Goal: Task Accomplishment & Management: Use online tool/utility

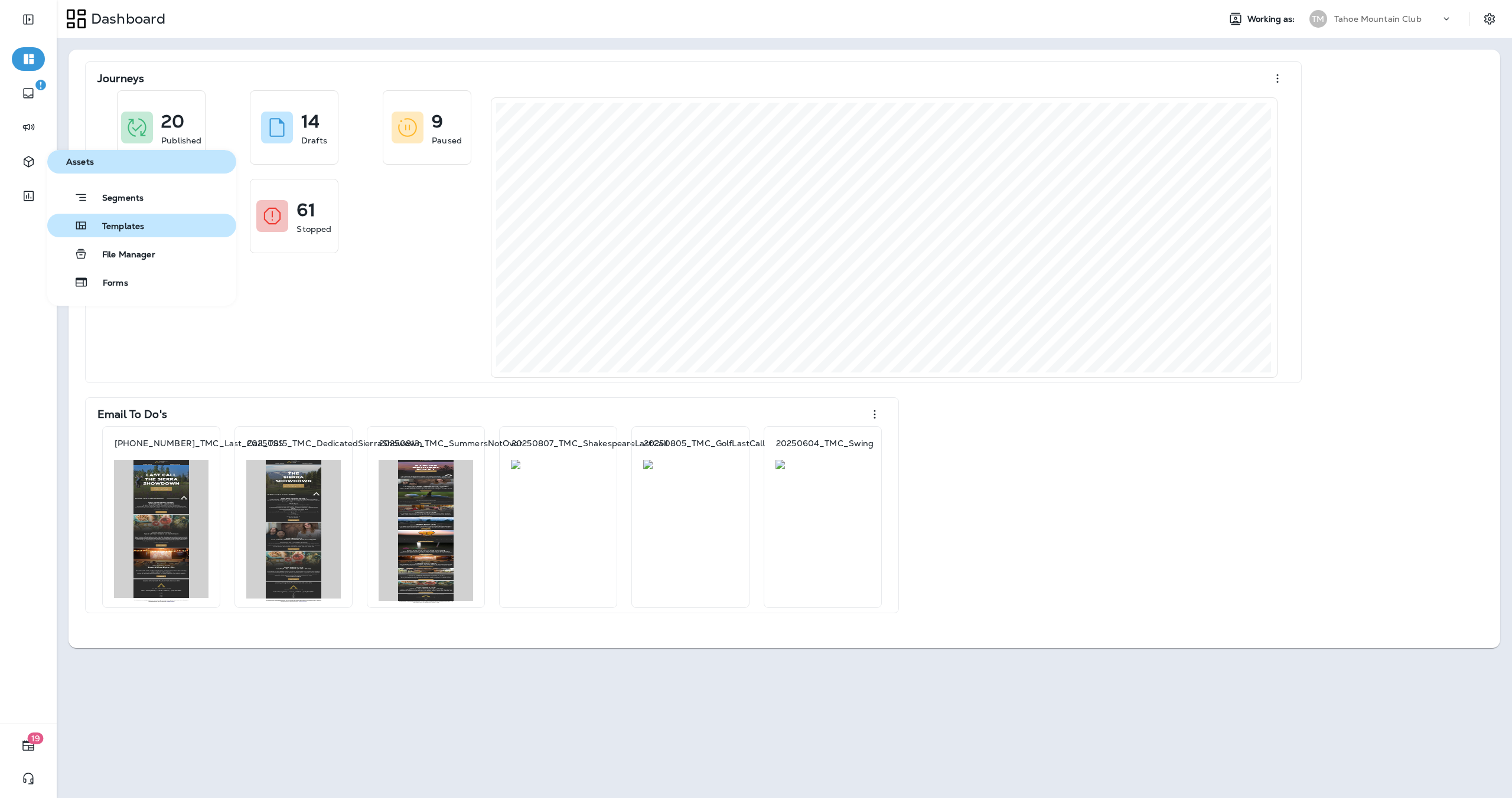
click at [116, 223] on span "Templates" at bounding box center [116, 227] width 56 height 11
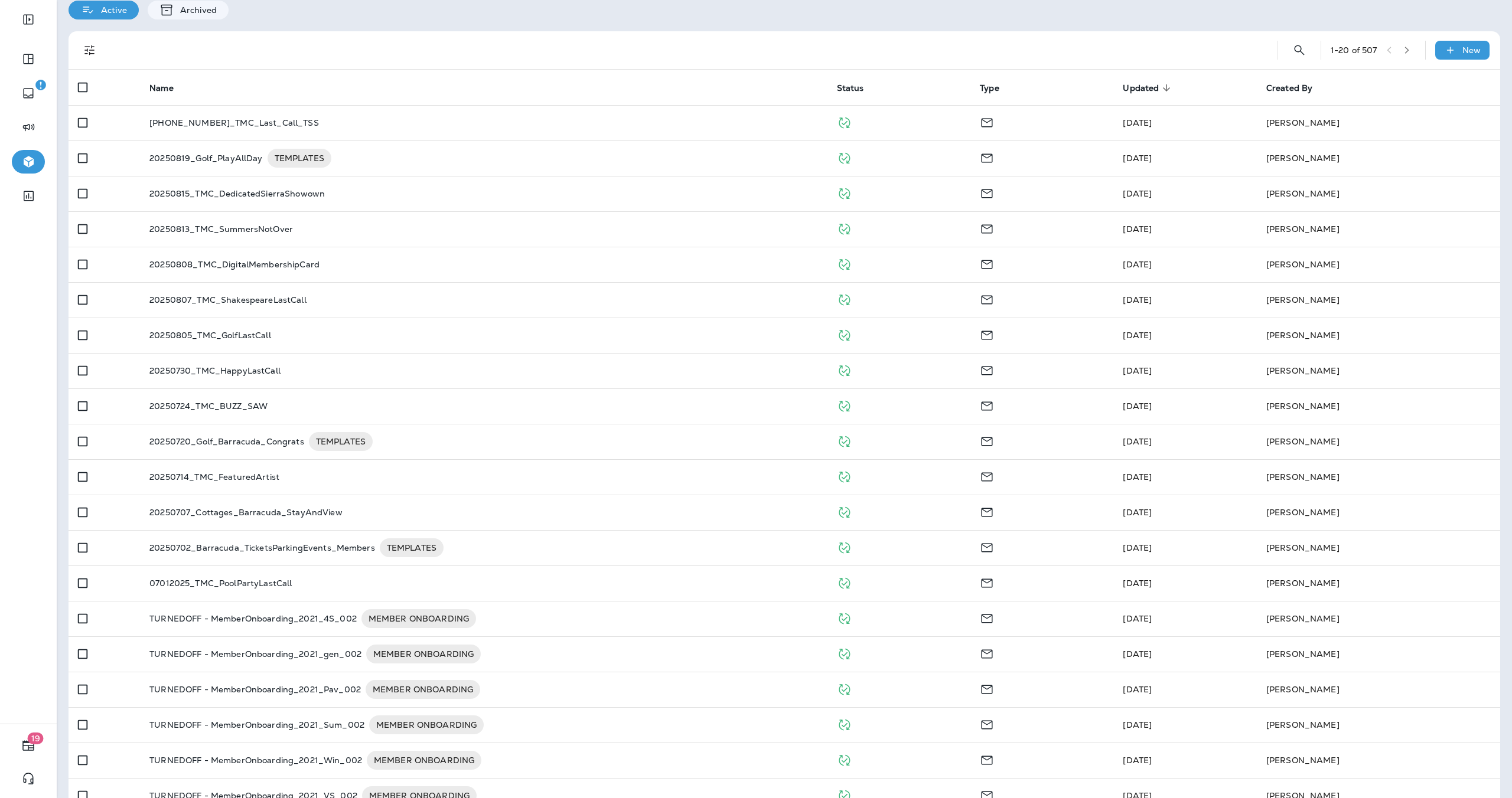
scroll to position [77, 0]
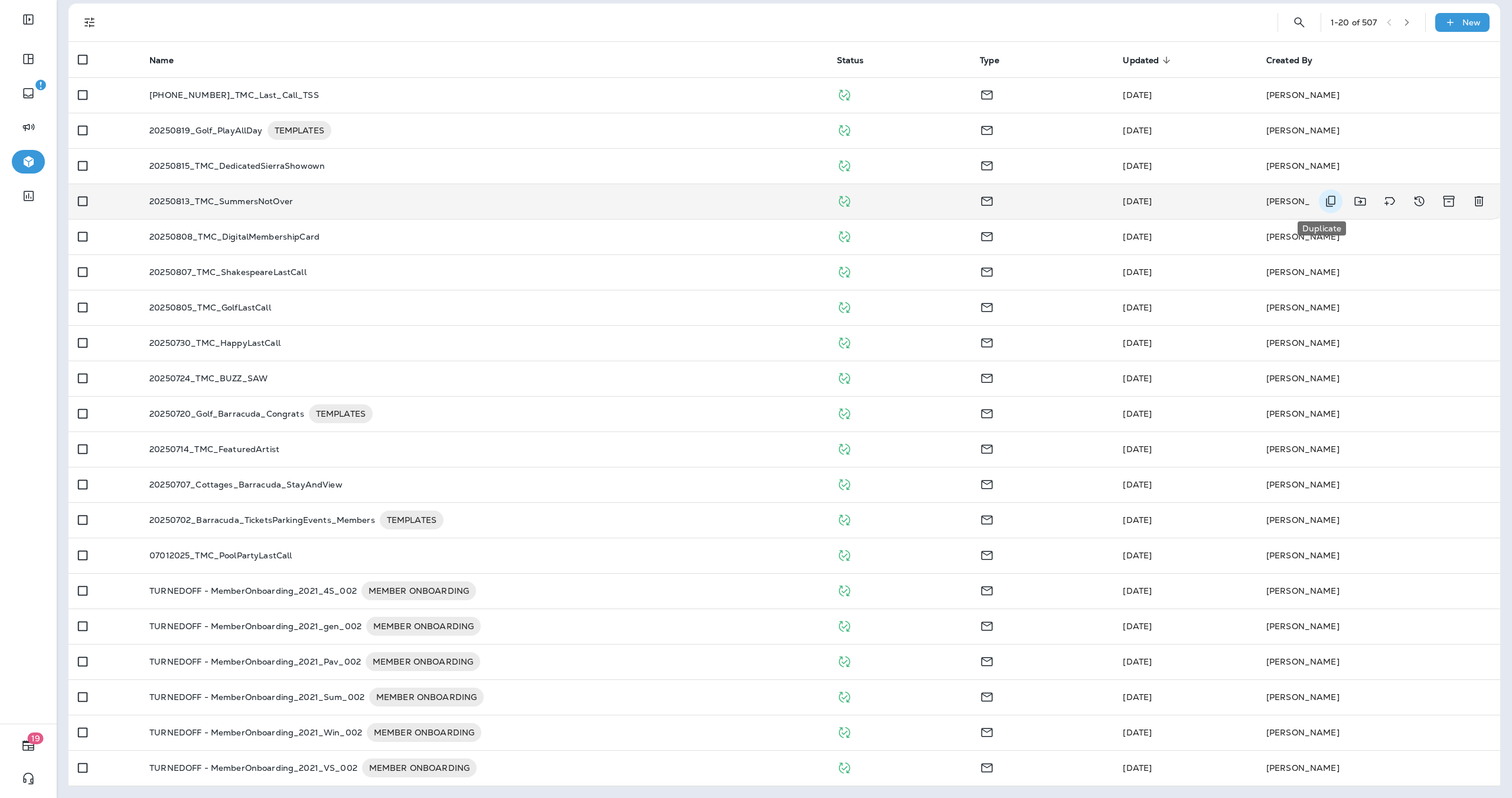
click at [1326, 199] on icon "Duplicate" at bounding box center [1330, 201] width 10 height 11
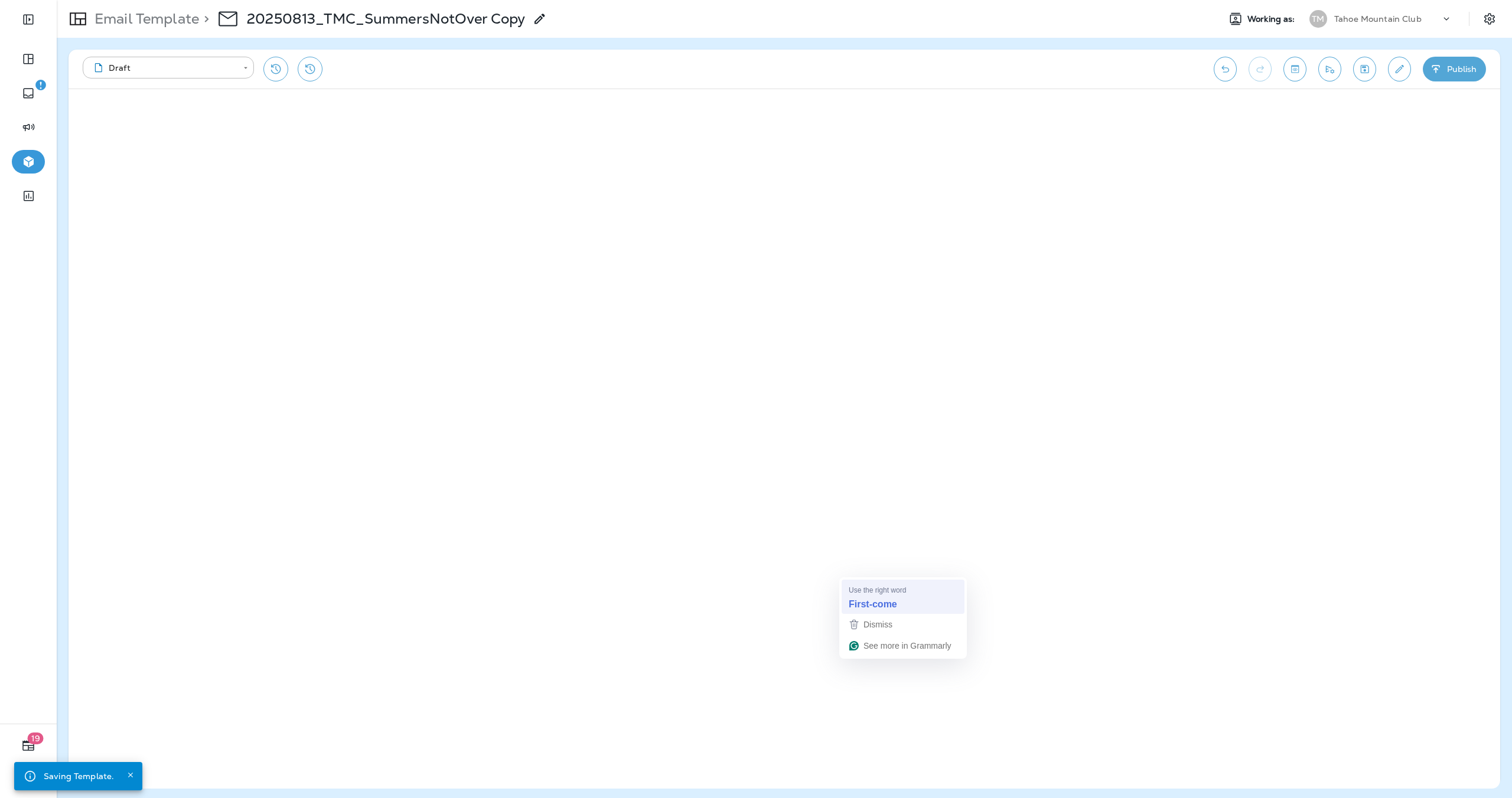
click at [930, 594] on div "Use the right word" at bounding box center [904, 590] width 111 height 10
click at [852, 613] on strong "first-served" at bounding box center [847, 616] width 51 height 13
click at [1460, 66] on button "Publish" at bounding box center [1454, 68] width 63 height 25
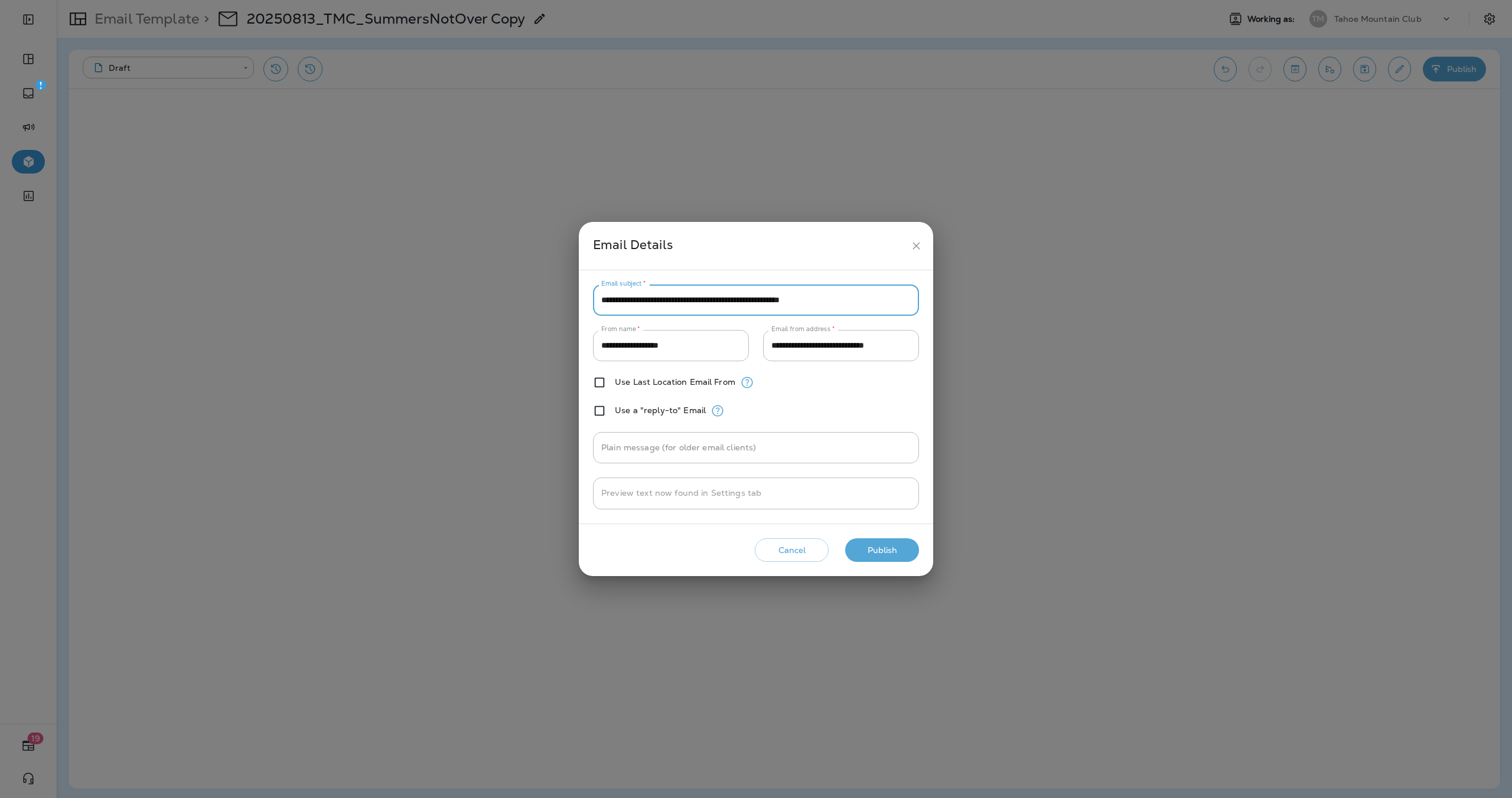
drag, startPoint x: 902, startPoint y: 306, endPoint x: 911, endPoint y: 273, distance: 34.2
click at [911, 273] on div "**********" at bounding box center [756, 397] width 354 height 253
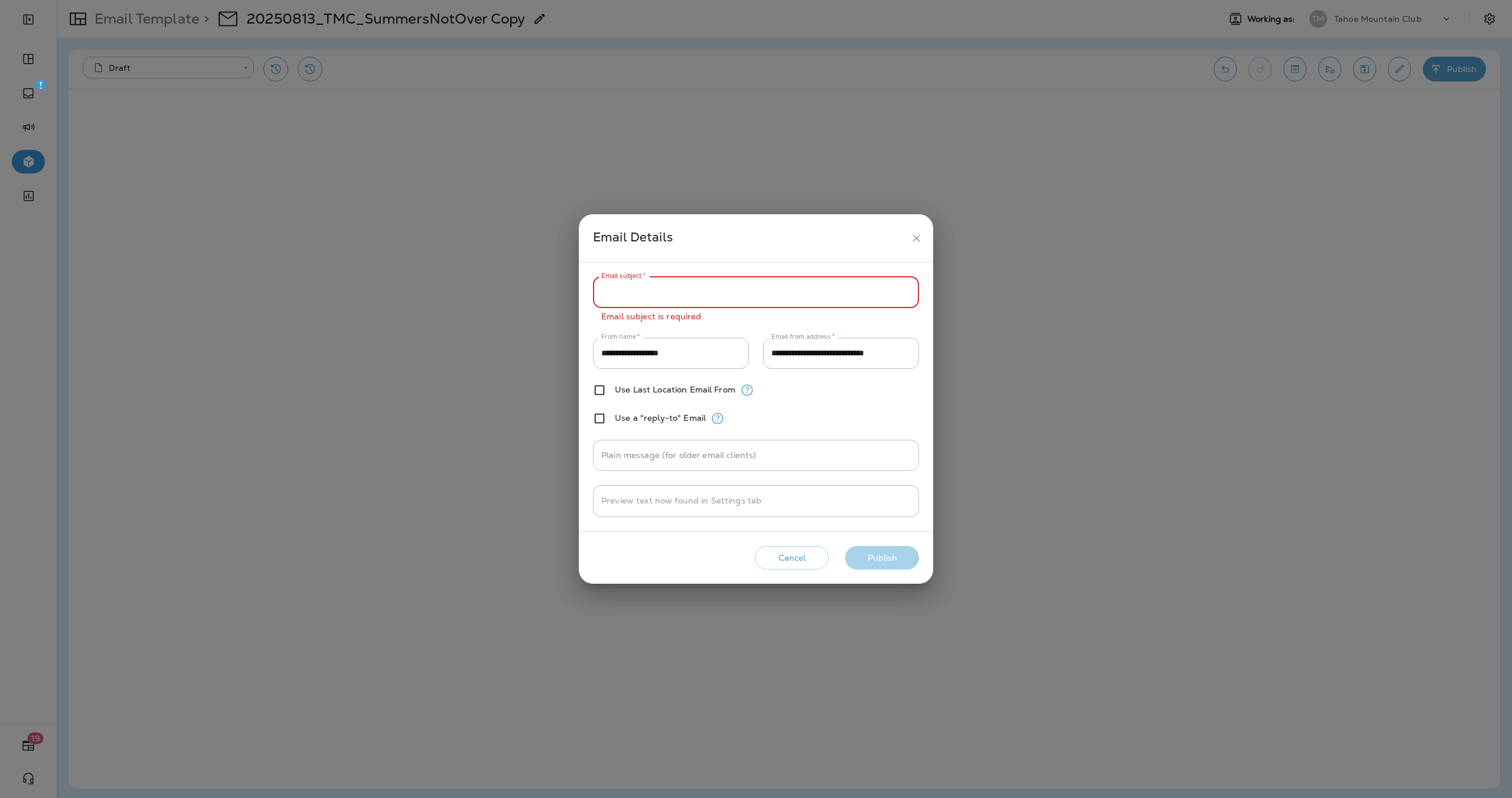
paste input "**********"
click at [780, 290] on input "**********" at bounding box center [756, 293] width 326 height 31
type input "**********"
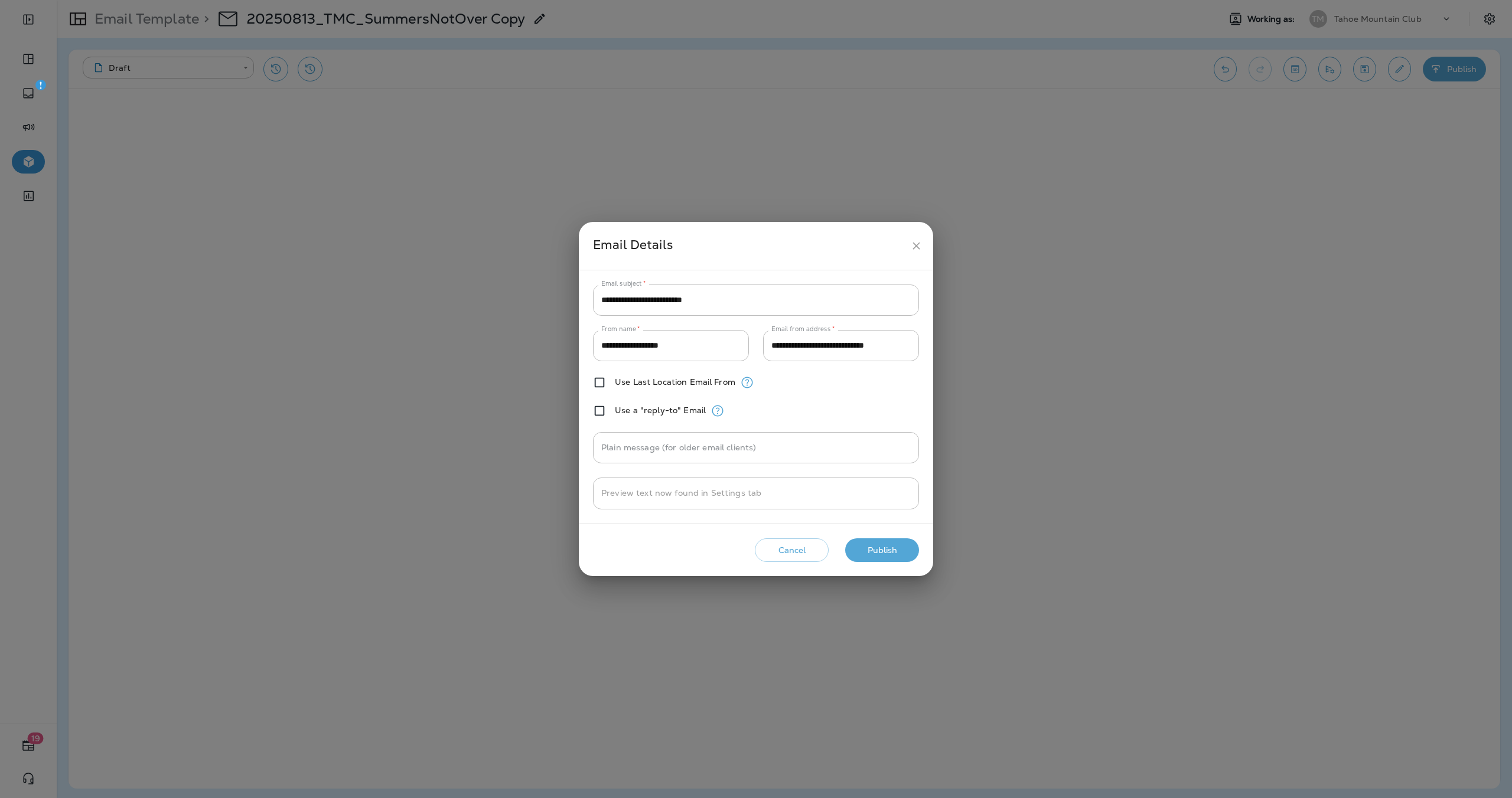
click at [861, 419] on div "**********" at bounding box center [756, 398] width 326 height 225
click at [895, 558] on button "Publish" at bounding box center [881, 551] width 74 height 24
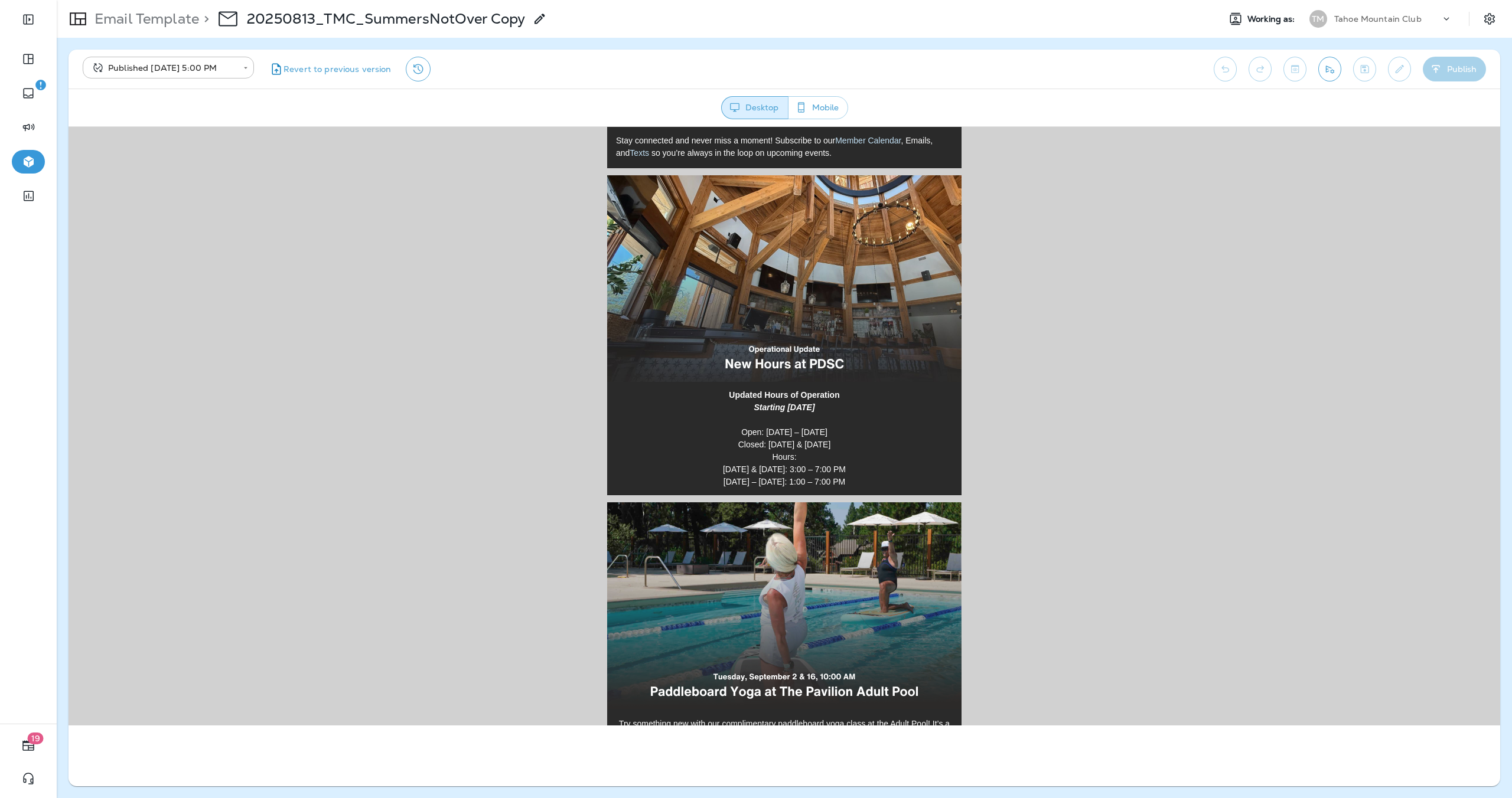
scroll to position [639, 0]
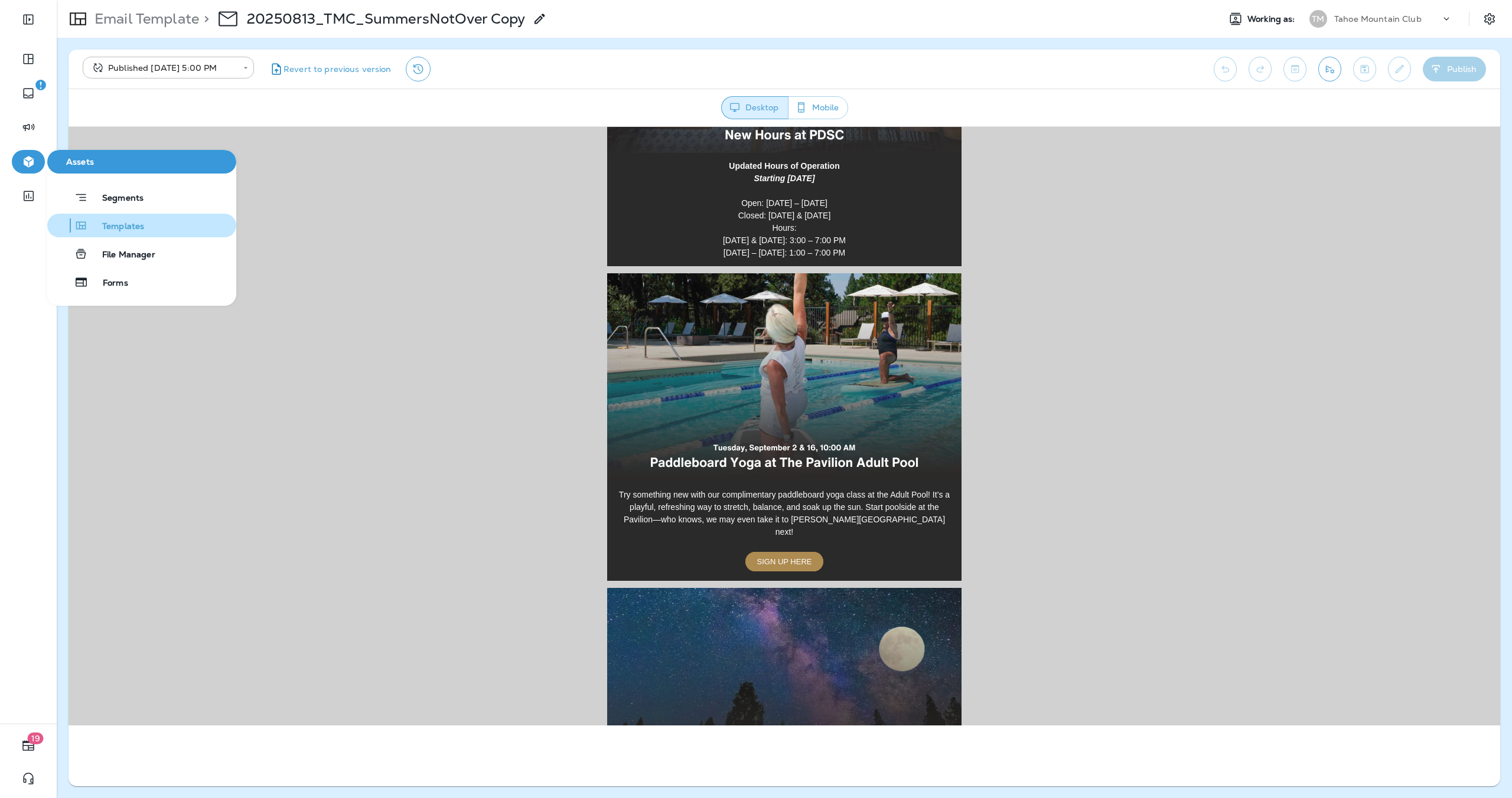
click at [147, 220] on button "Templates" at bounding box center [142, 225] width 189 height 23
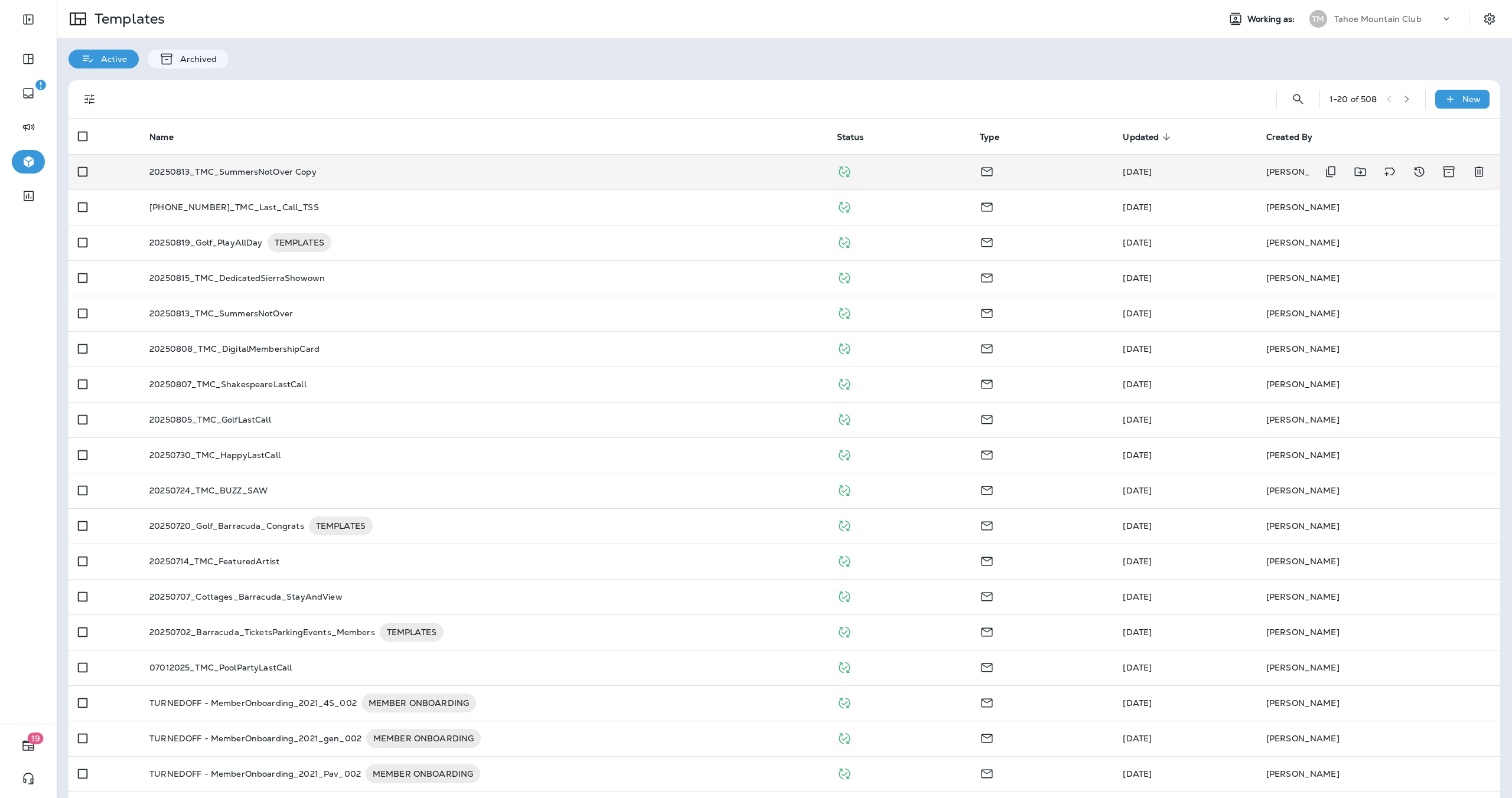
click at [250, 178] on td "20250813_TMC_SummersNotOver Copy" at bounding box center [483, 172] width 687 height 36
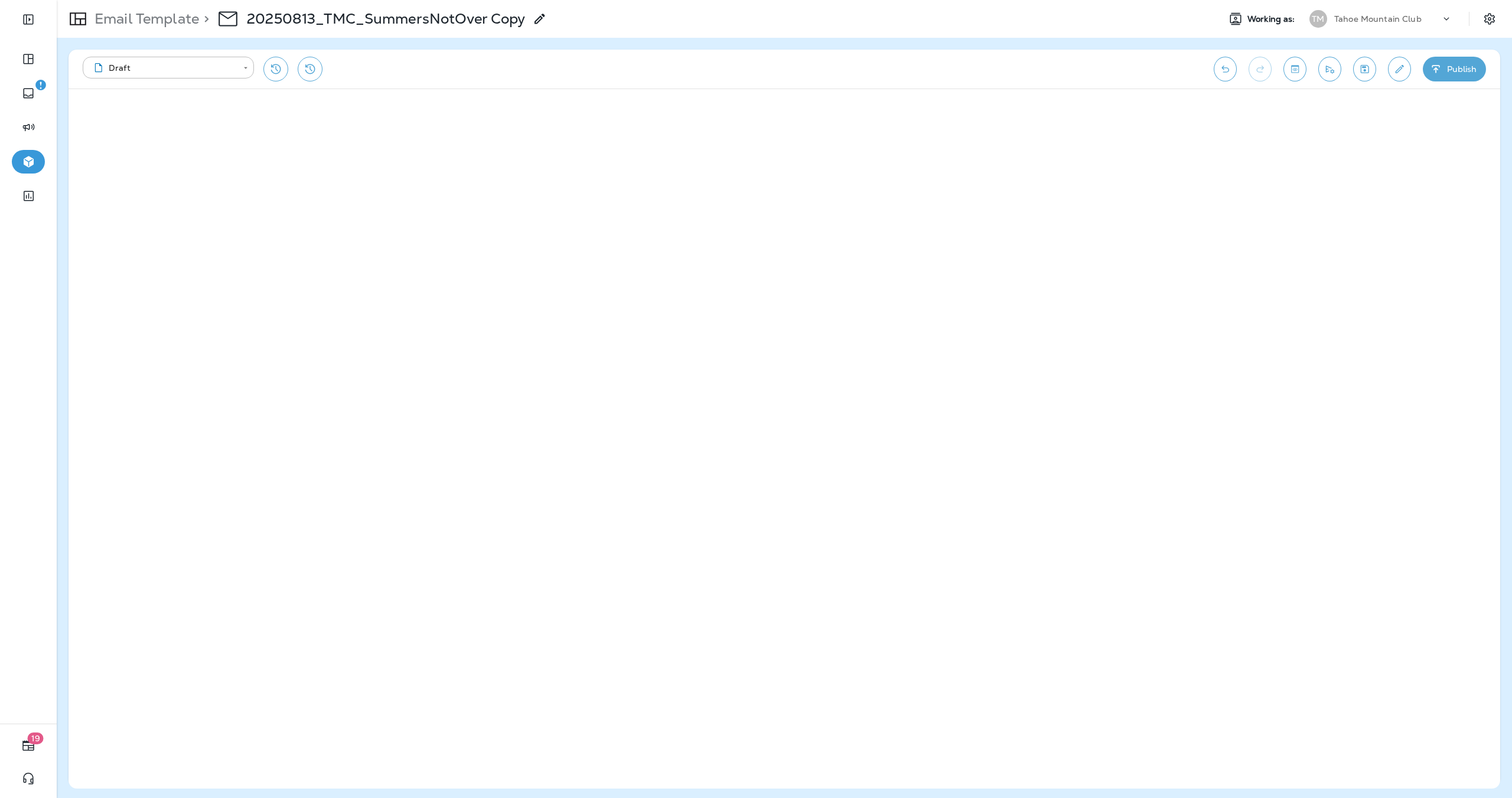
click at [544, 19] on icon at bounding box center [540, 19] width 14 height 14
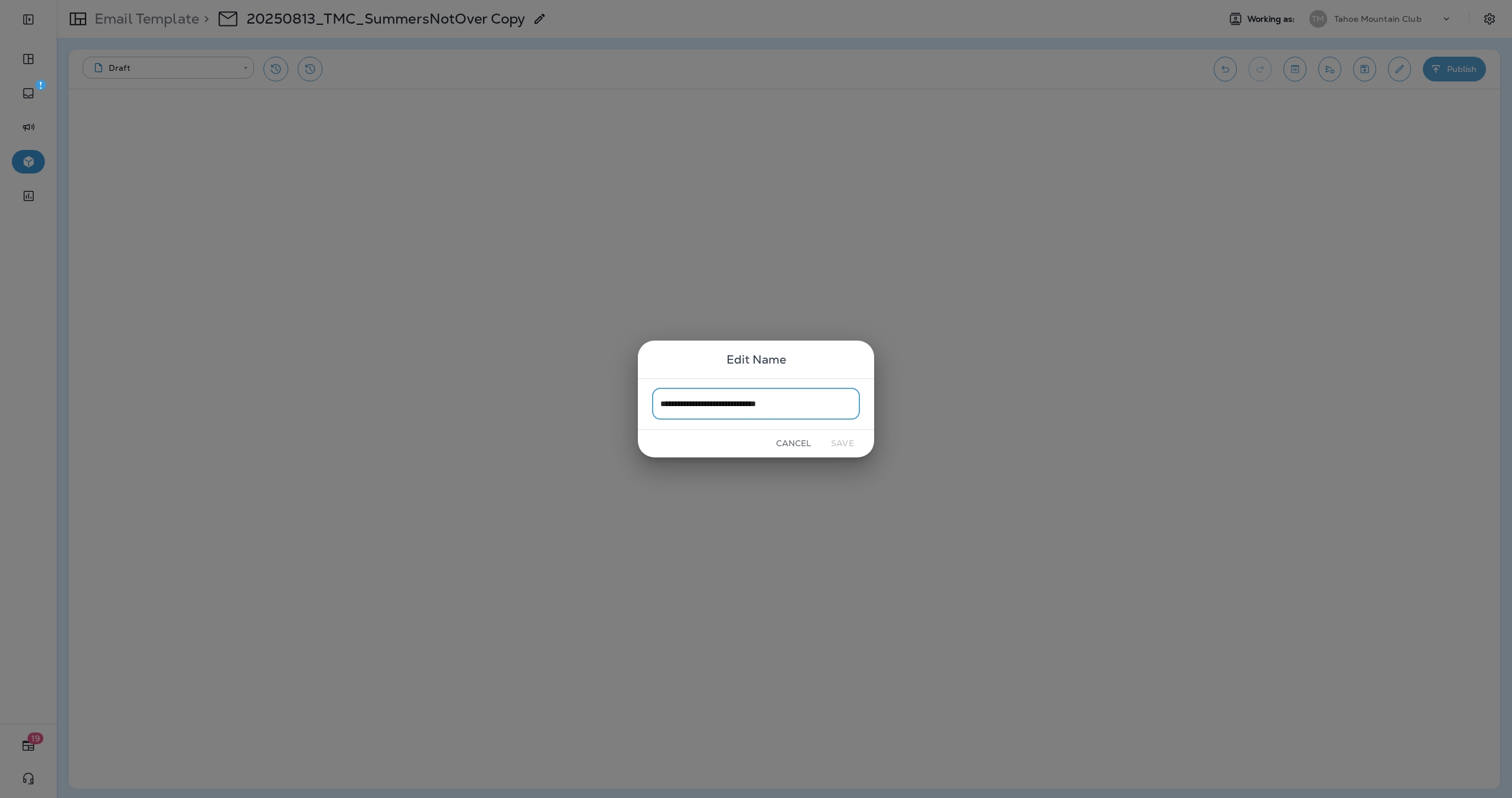
click at [850, 408] on input "**********" at bounding box center [756, 404] width 208 height 31
click at [691, 405] on input "**********" at bounding box center [756, 404] width 208 height 31
click at [699, 405] on input "**********" at bounding box center [756, 404] width 208 height 31
type input "**********"
click at [848, 442] on button "Save" at bounding box center [842, 444] width 44 height 18
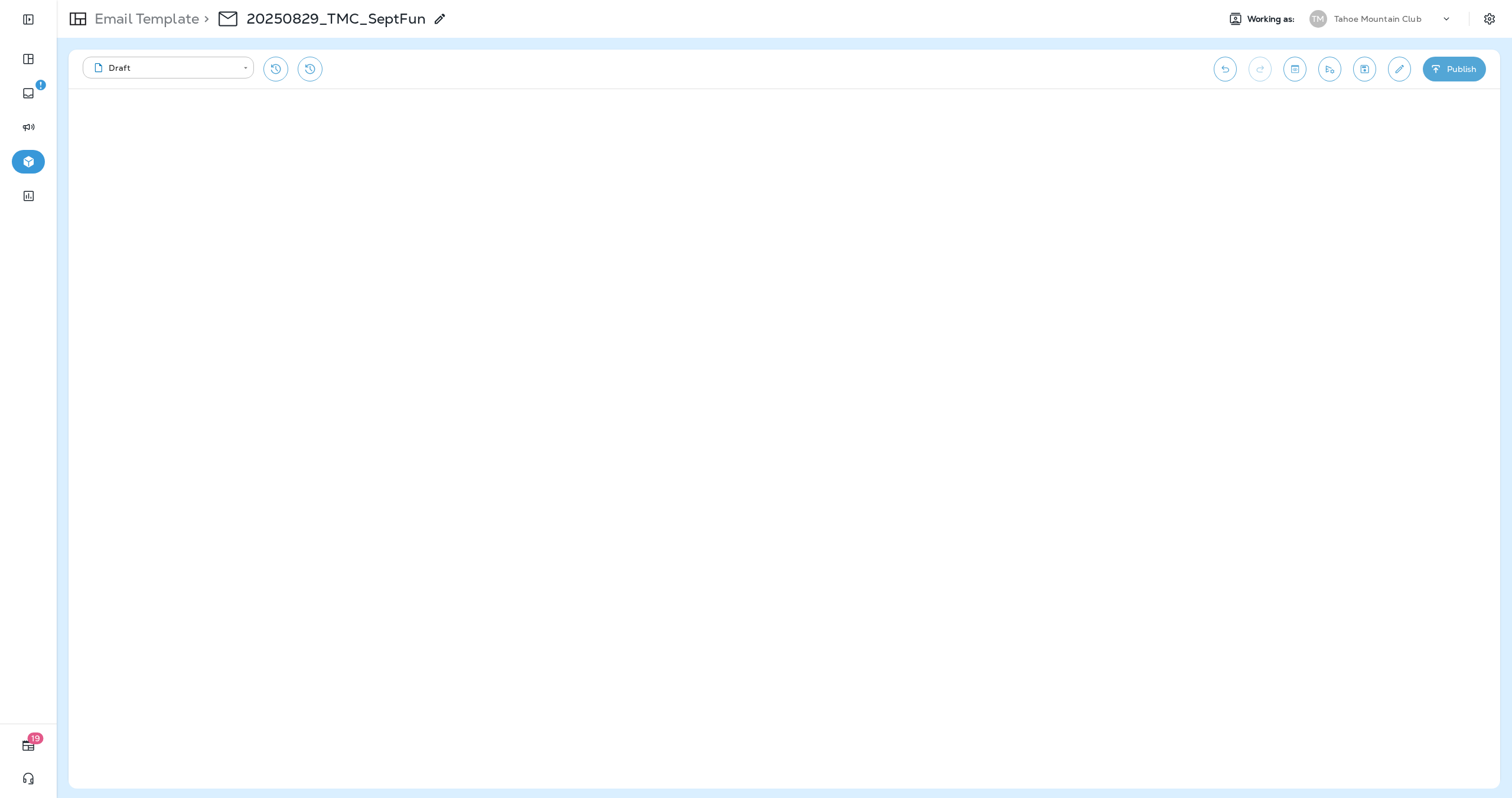
click at [1458, 64] on button "Publish" at bounding box center [1454, 68] width 63 height 25
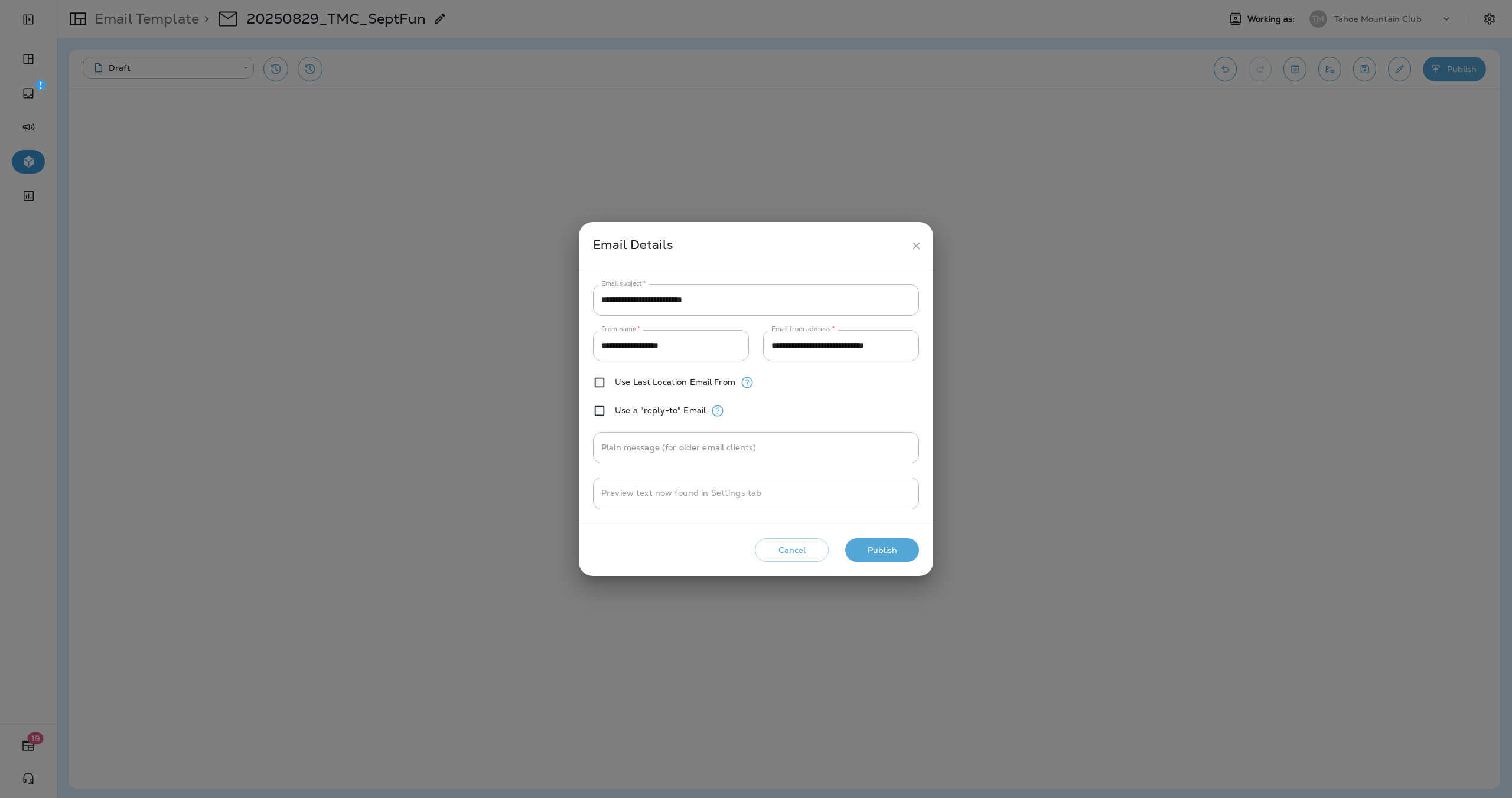
click at [886, 551] on button "Publish" at bounding box center [881, 551] width 74 height 24
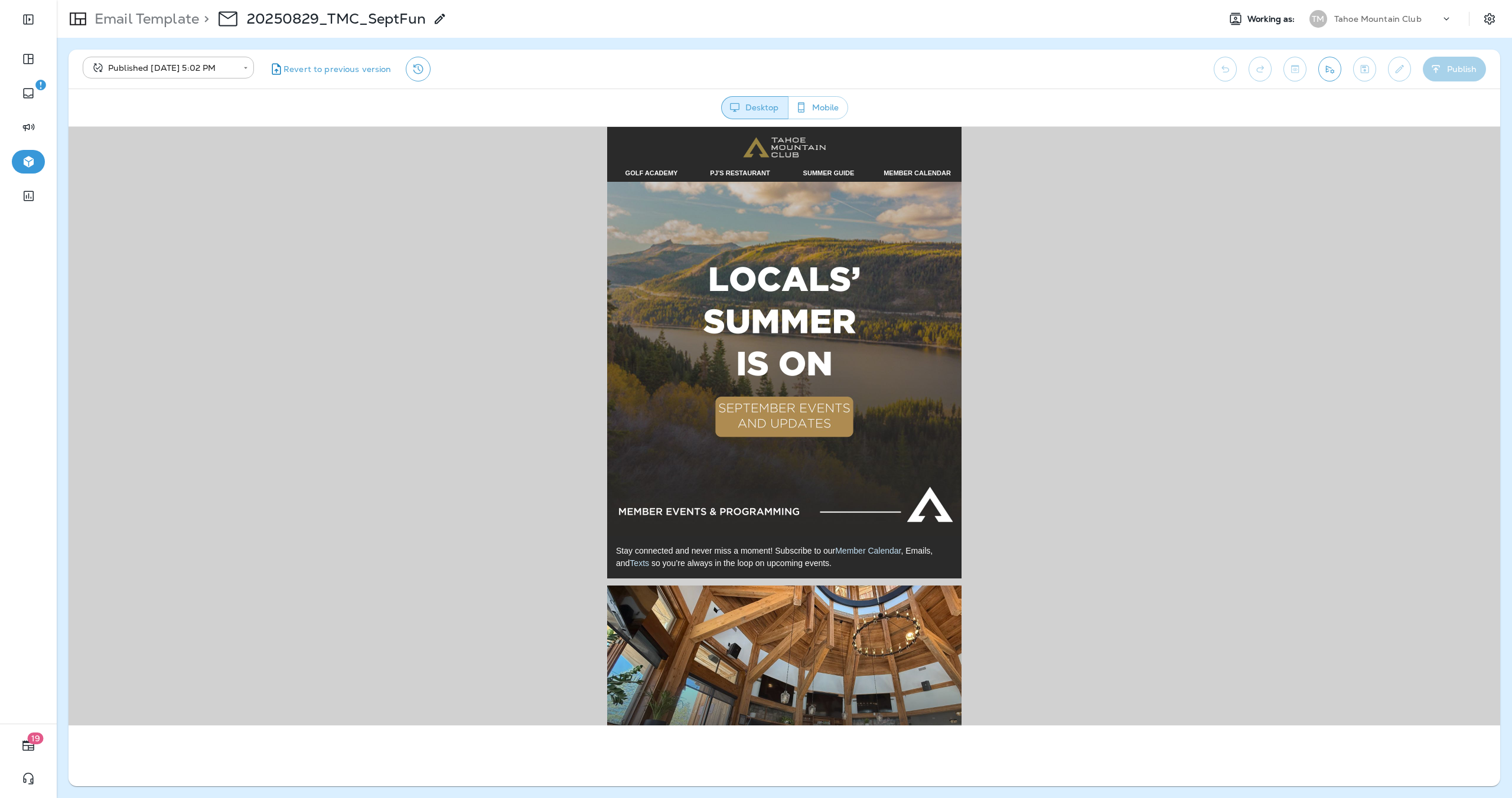
click at [796, 348] on img at bounding box center [784, 358] width 354 height 354
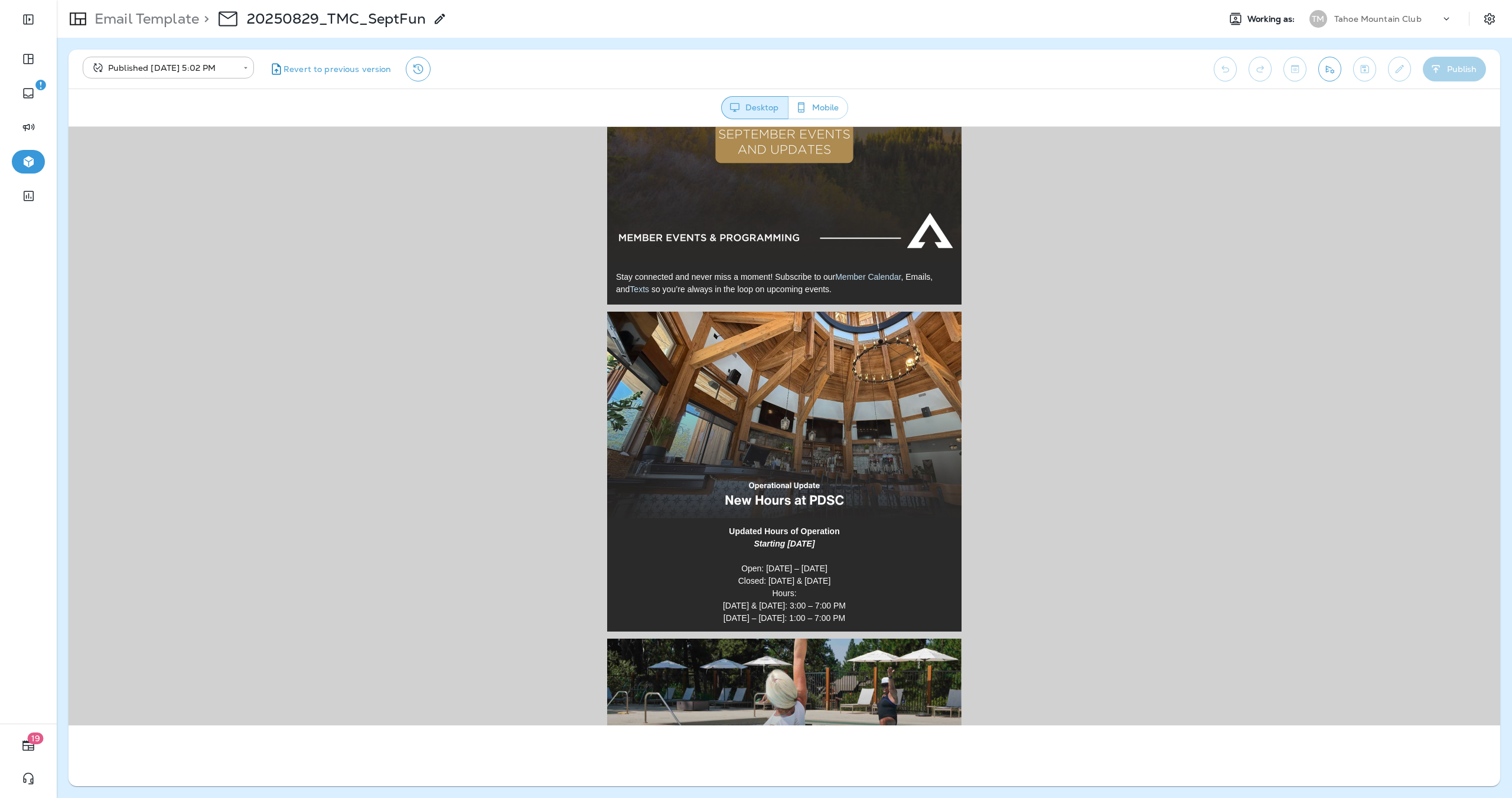
click at [774, 418] on img at bounding box center [784, 414] width 354 height 207
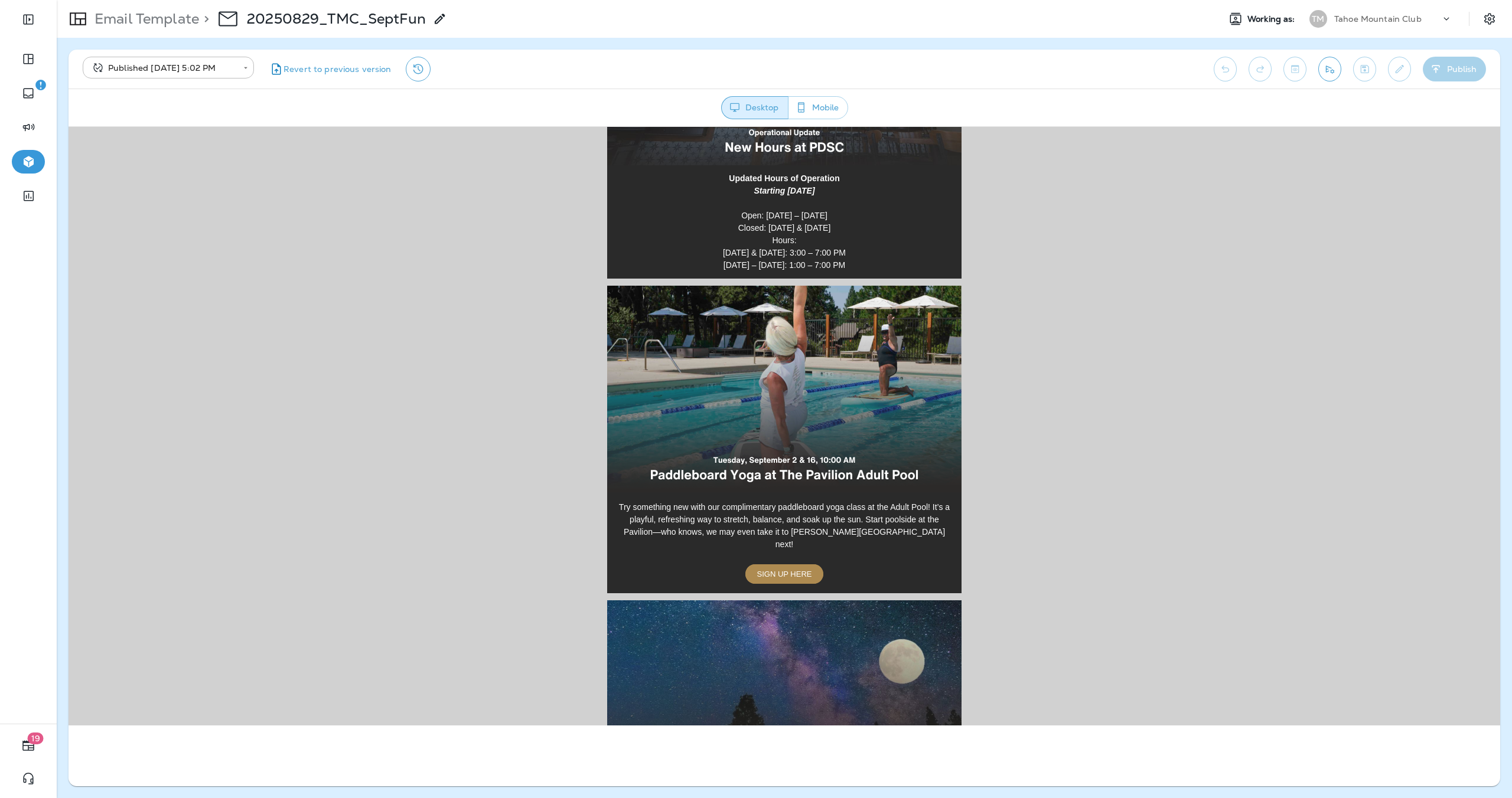
scroll to position [634, 0]
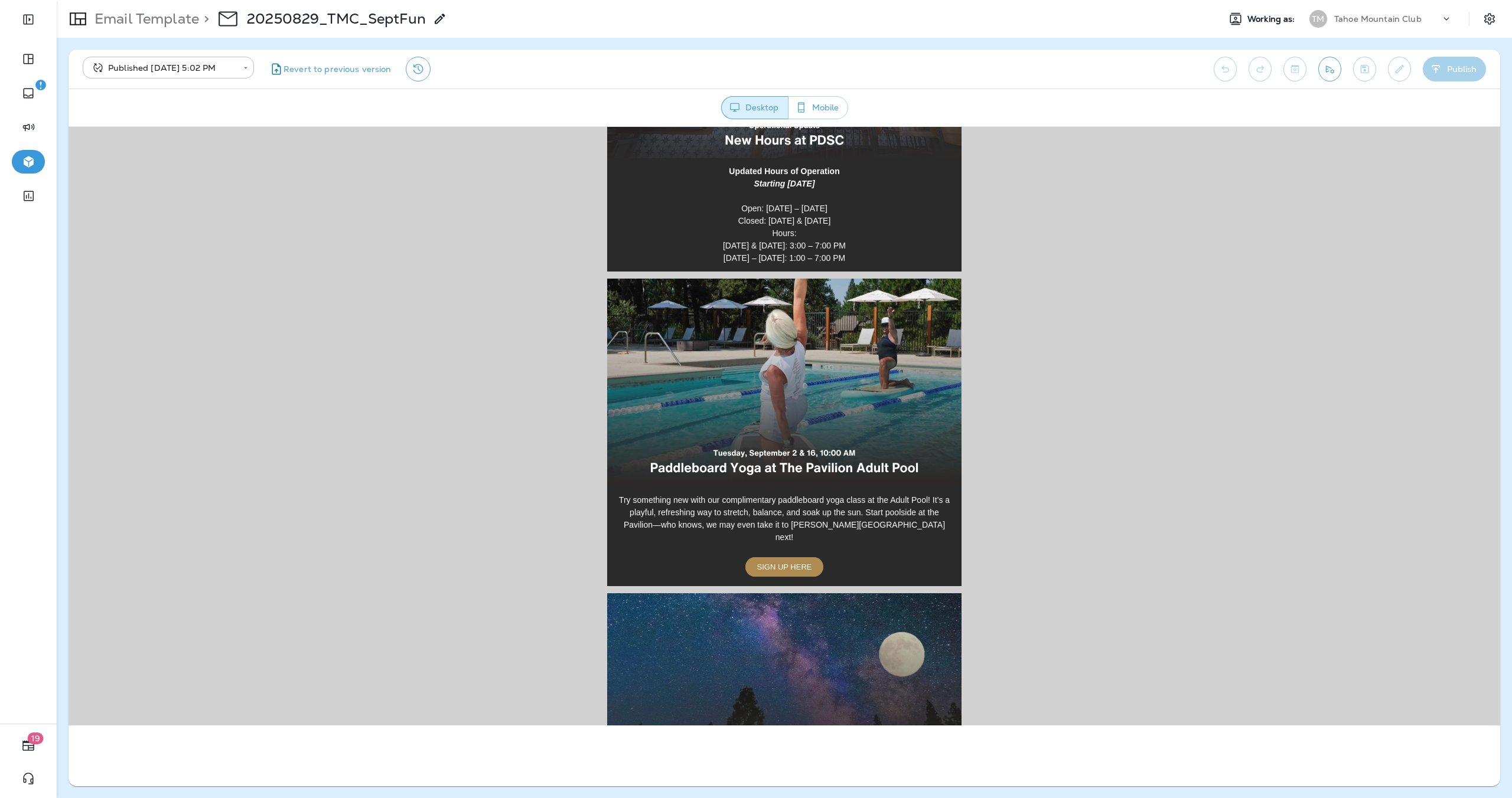
click at [831, 378] on img at bounding box center [784, 381] width 354 height 207
click at [802, 562] on span "SIGN UP HERE" at bounding box center [784, 567] width 55 height 9
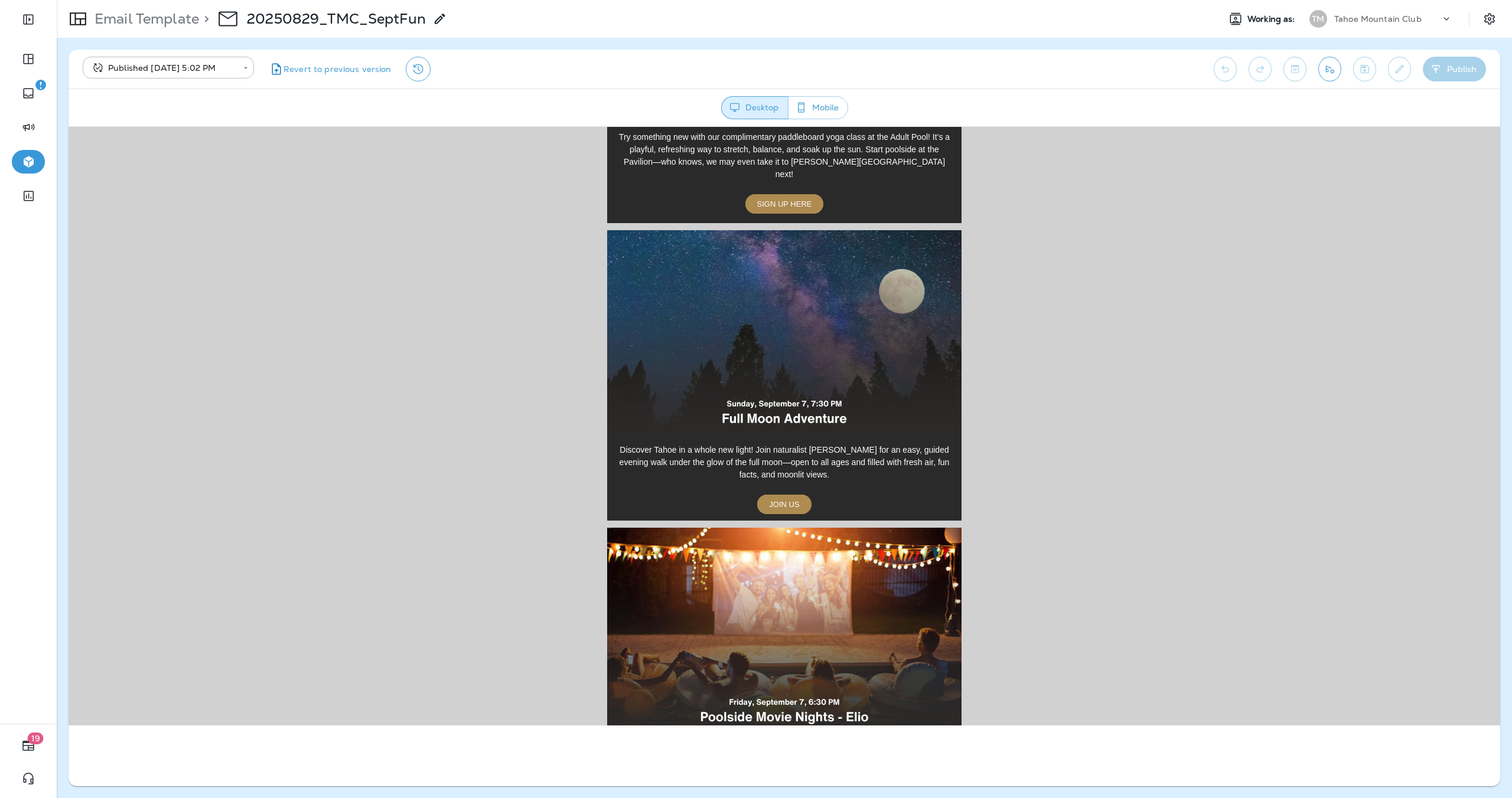
scroll to position [1030, 0]
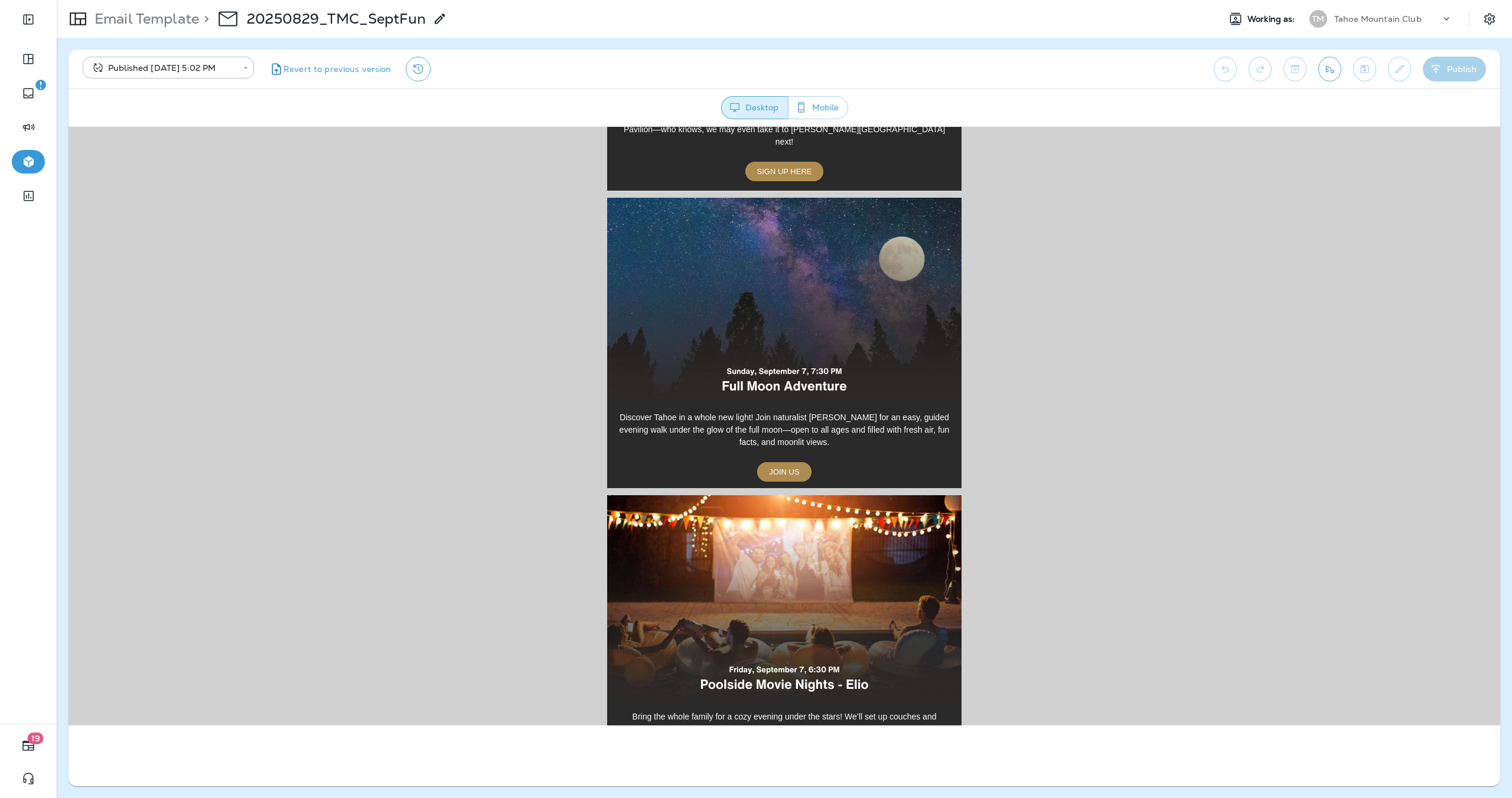
click at [764, 282] on img at bounding box center [784, 301] width 354 height 207
click at [778, 467] on span "JOIN US" at bounding box center [783, 471] width 30 height 9
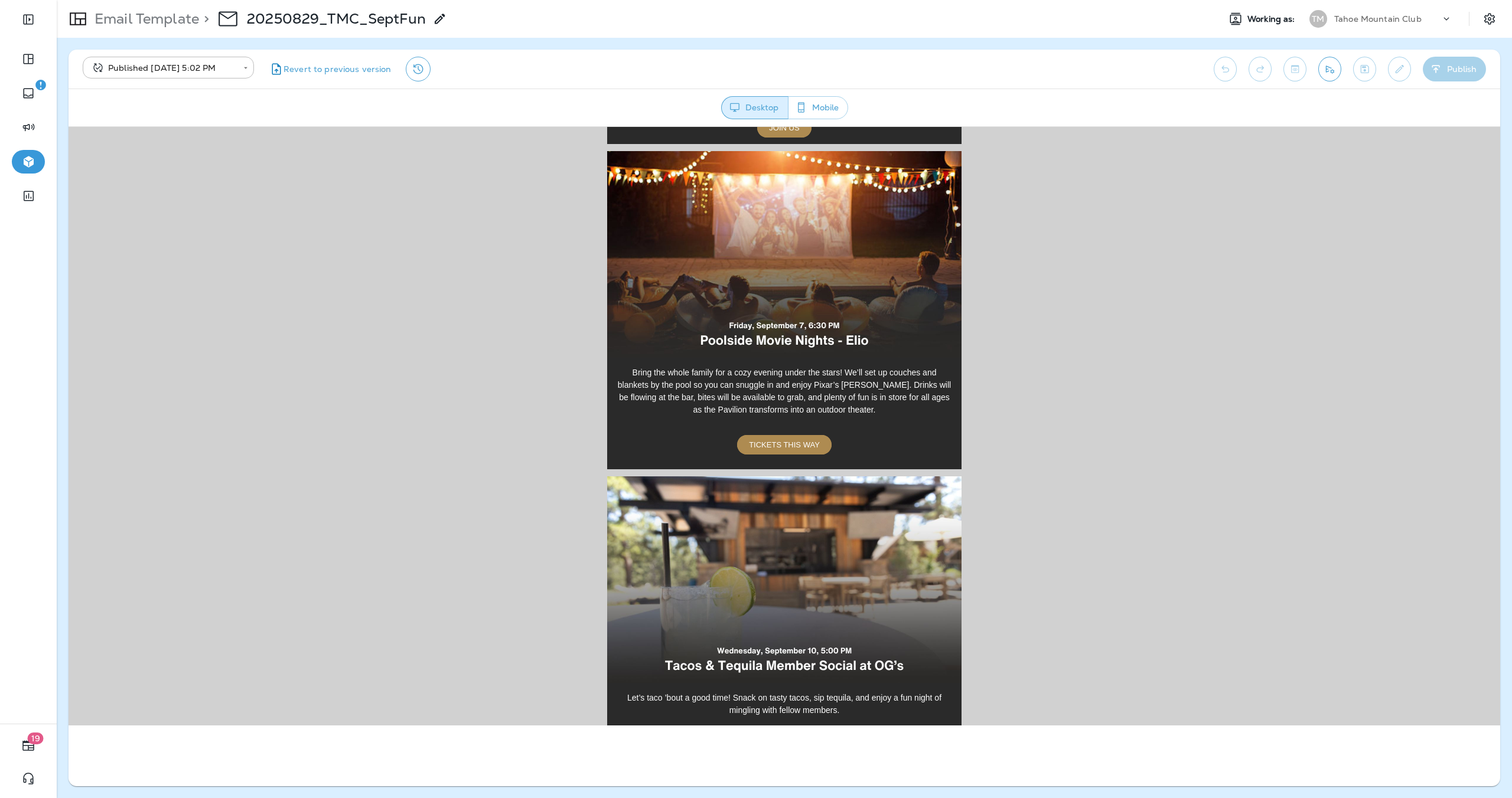
scroll to position [1431, 0]
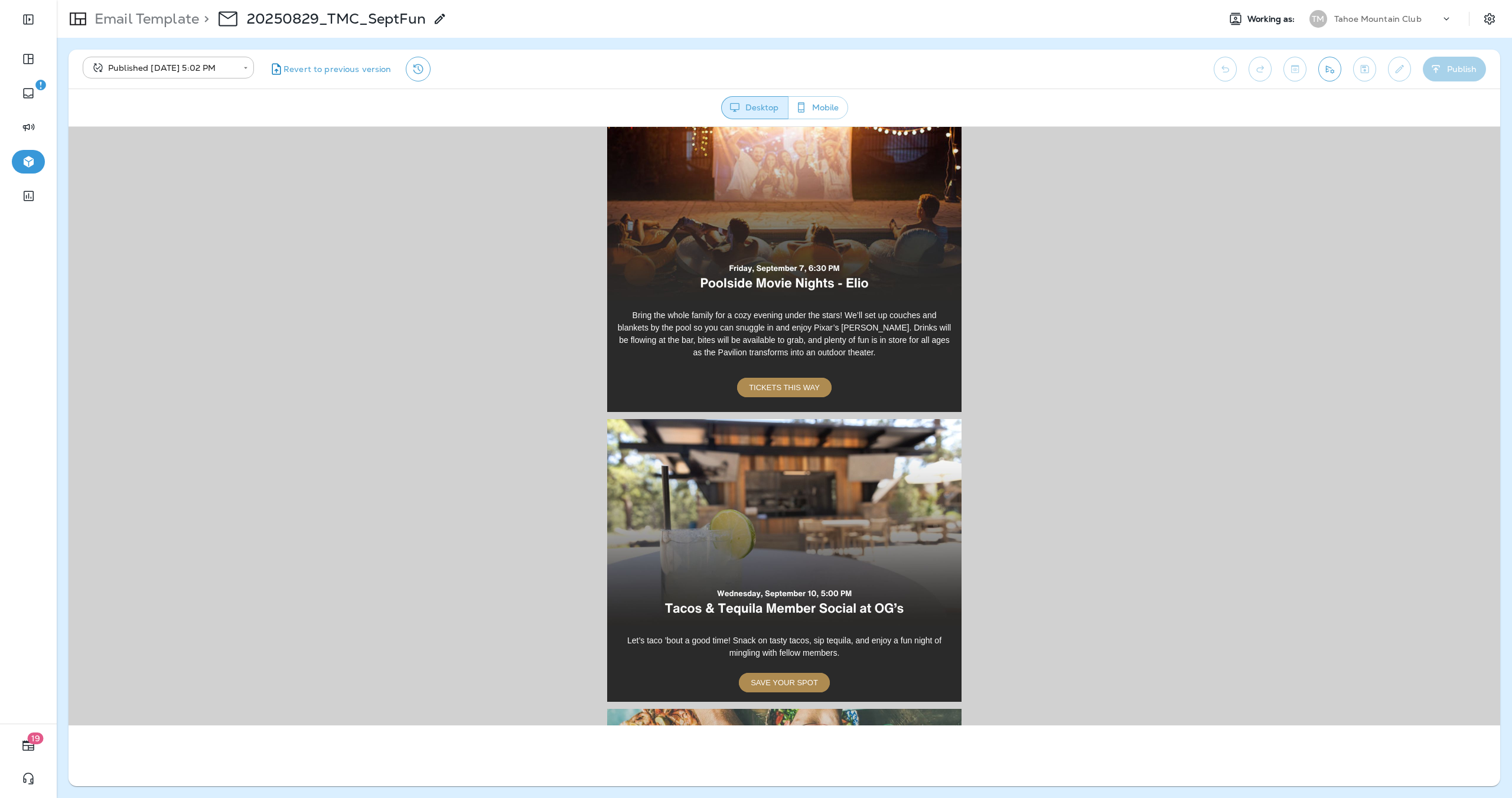
click at [769, 203] on img at bounding box center [784, 197] width 354 height 207
click at [788, 383] on span "TICKETS THIS WAY" at bounding box center [784, 387] width 71 height 9
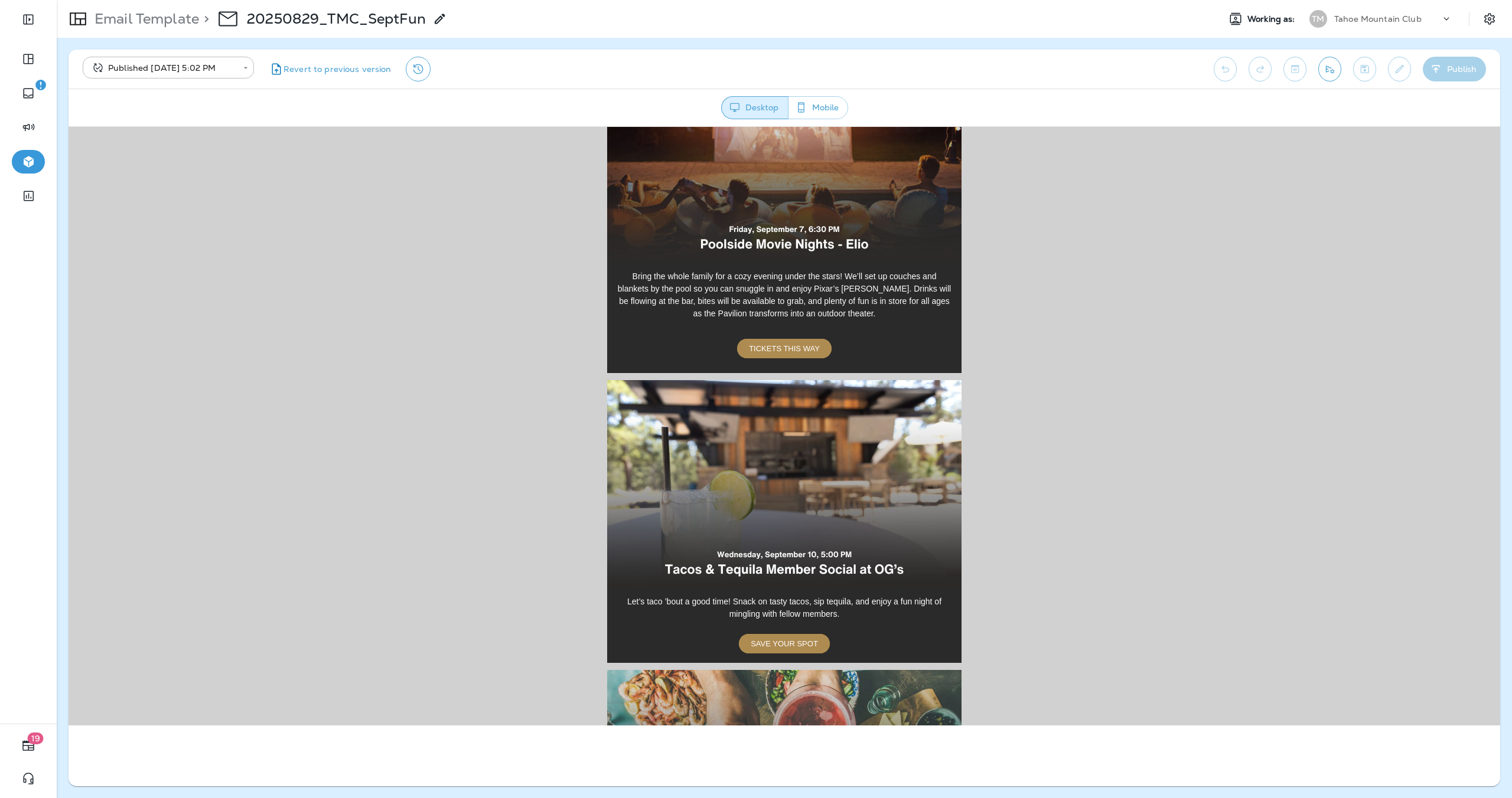
scroll to position [1664, 0]
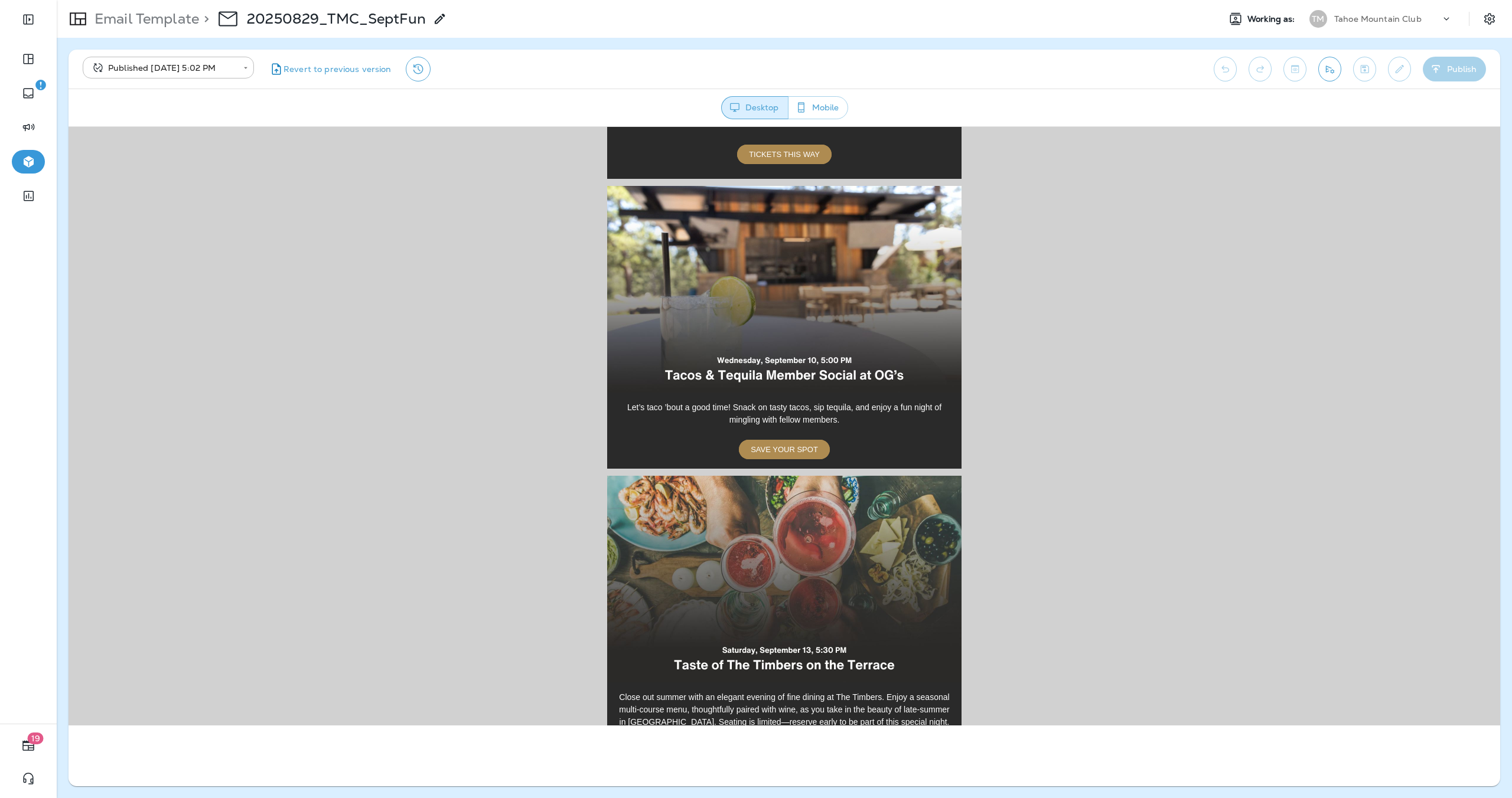
click at [761, 285] on img at bounding box center [784, 289] width 354 height 207
click at [786, 444] on span "SAVE YOUR SPOT" at bounding box center [784, 449] width 68 height 9
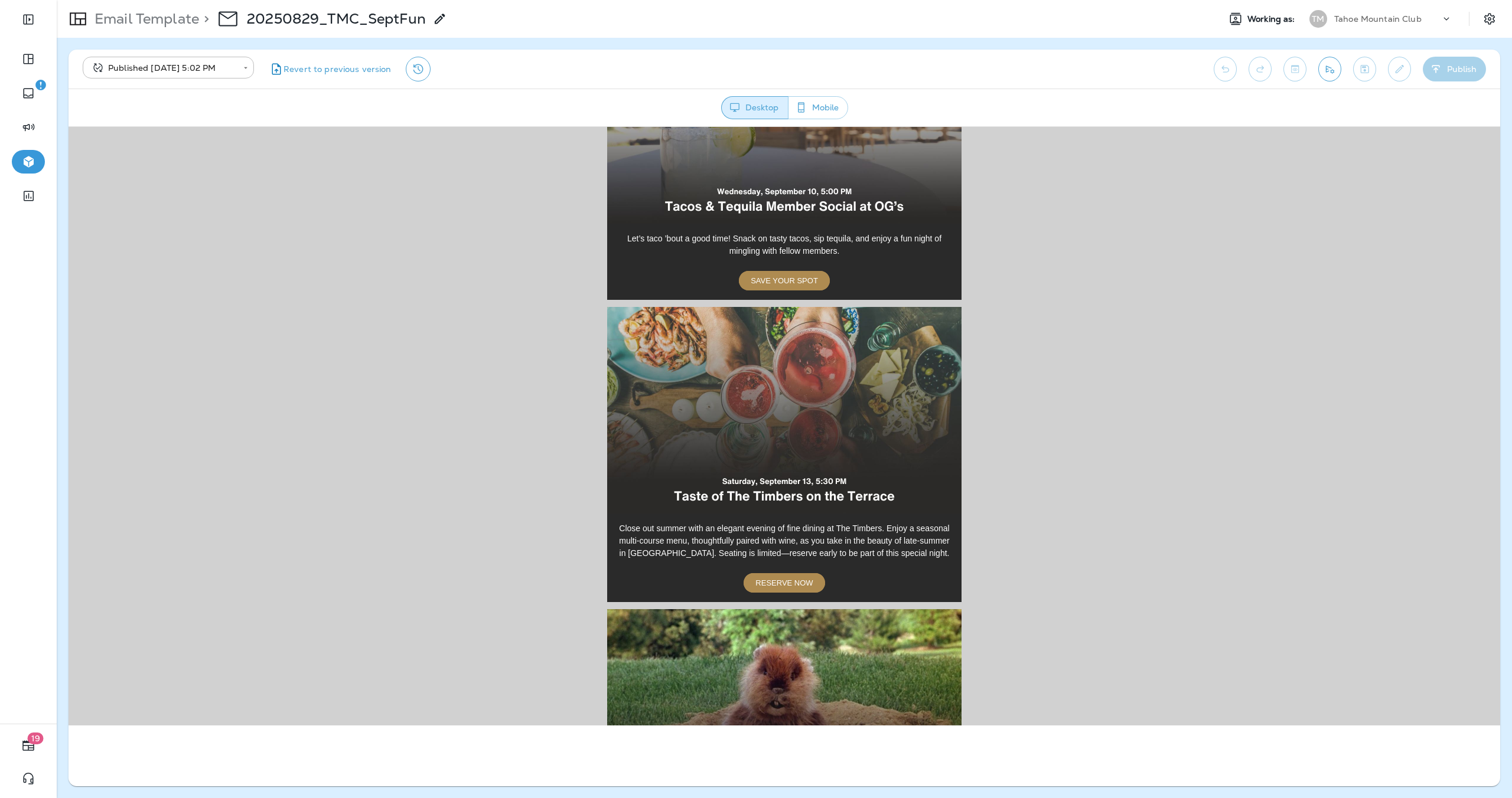
scroll to position [2017, 0]
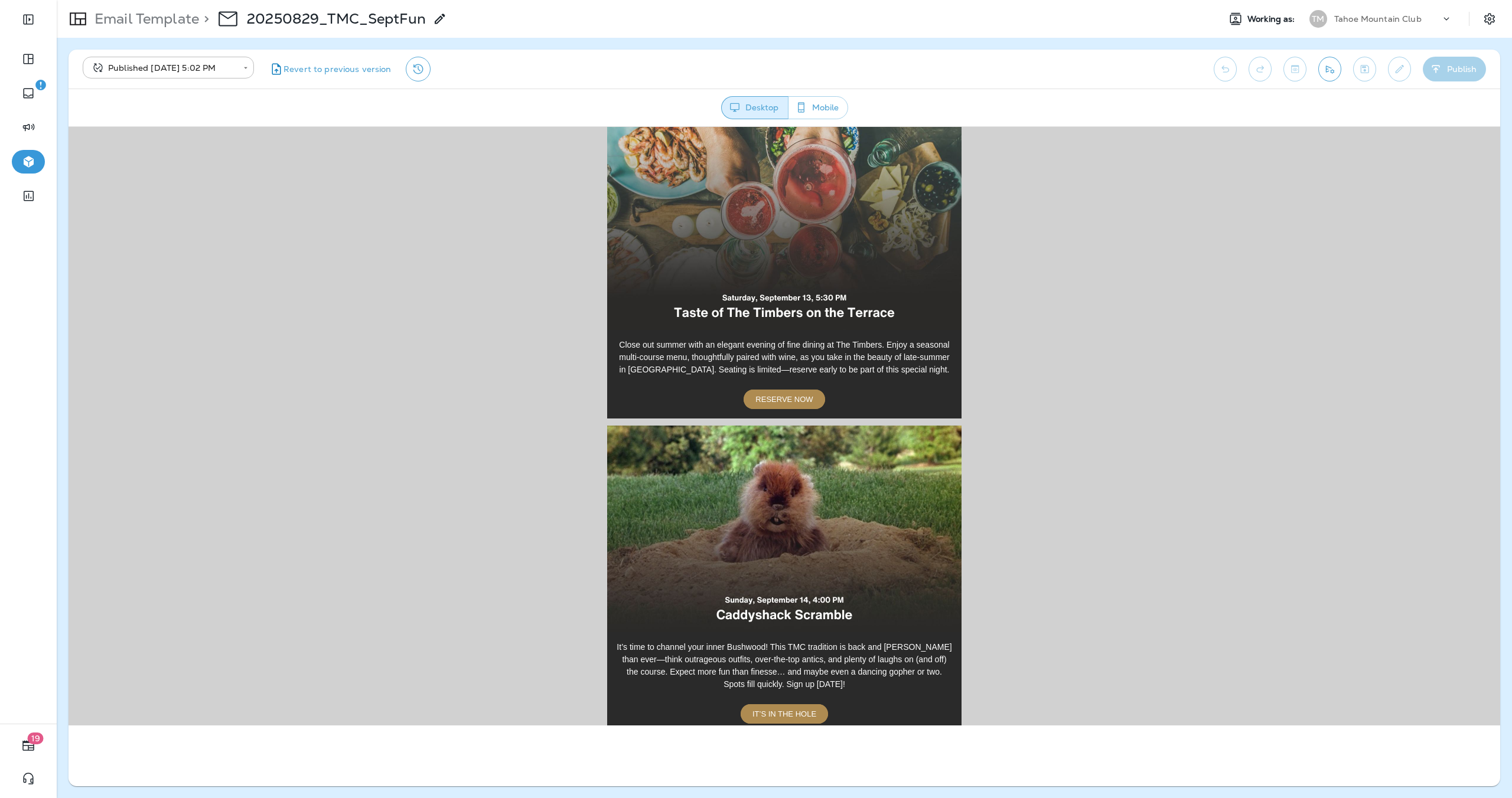
click at [761, 229] on img at bounding box center [784, 226] width 354 height 207
click at [786, 389] on link "RESERVE NOW" at bounding box center [783, 399] width 81 height 19
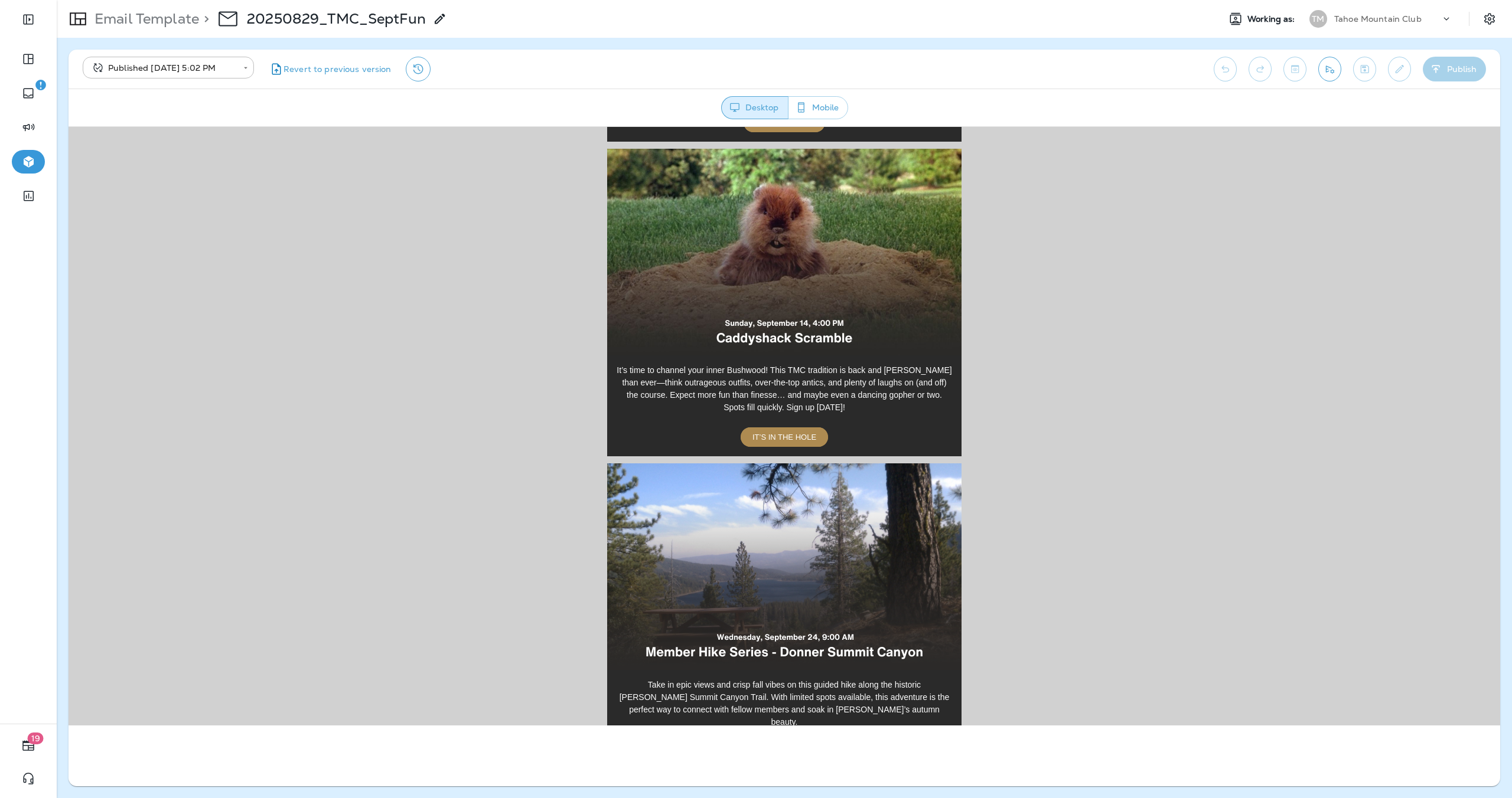
scroll to position [2330, 0]
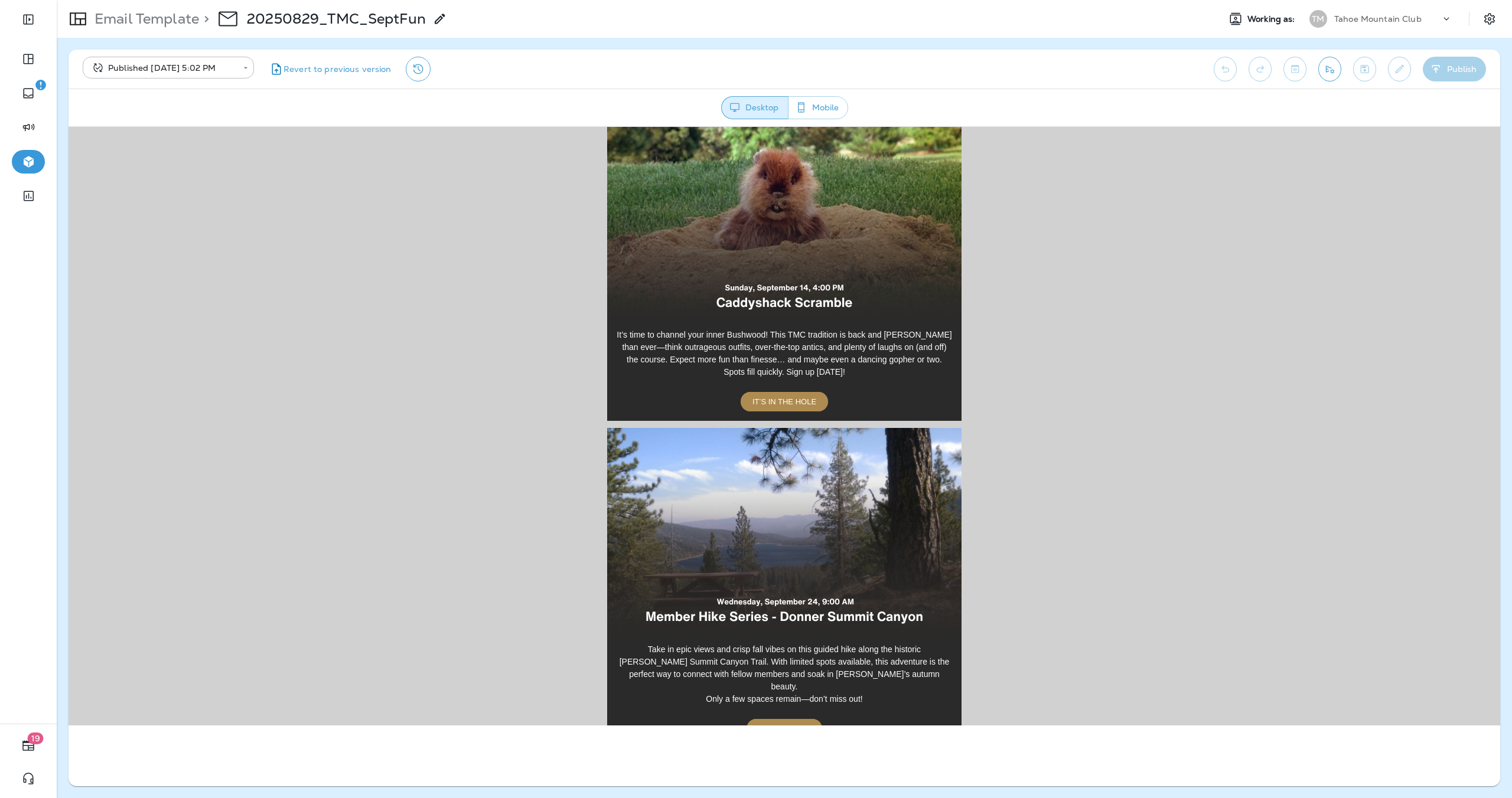
click at [767, 232] on img at bounding box center [784, 216] width 354 height 207
click at [791, 397] on span "IT’S IN THE HOLE" at bounding box center [784, 401] width 64 height 9
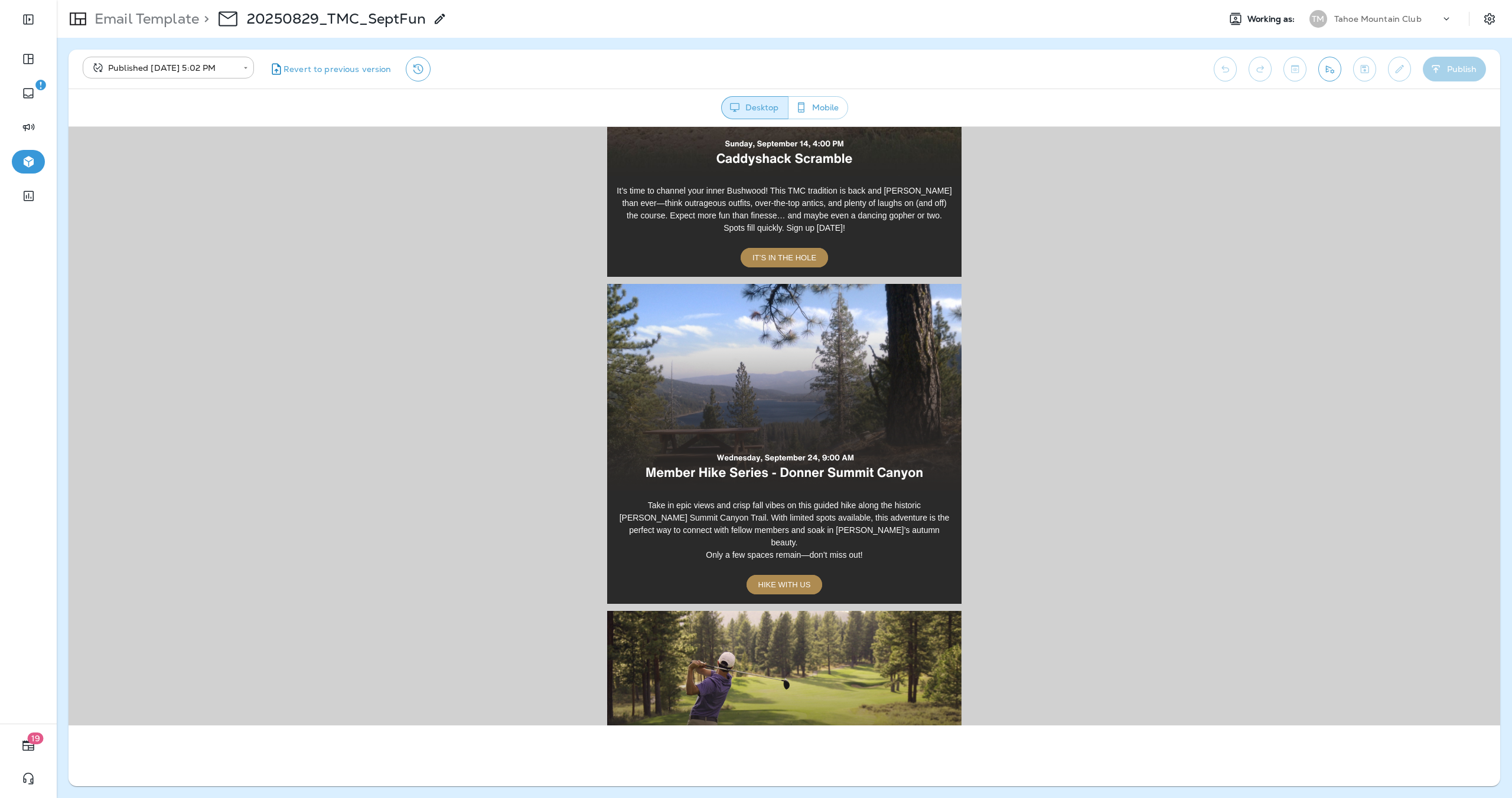
scroll to position [2462, 0]
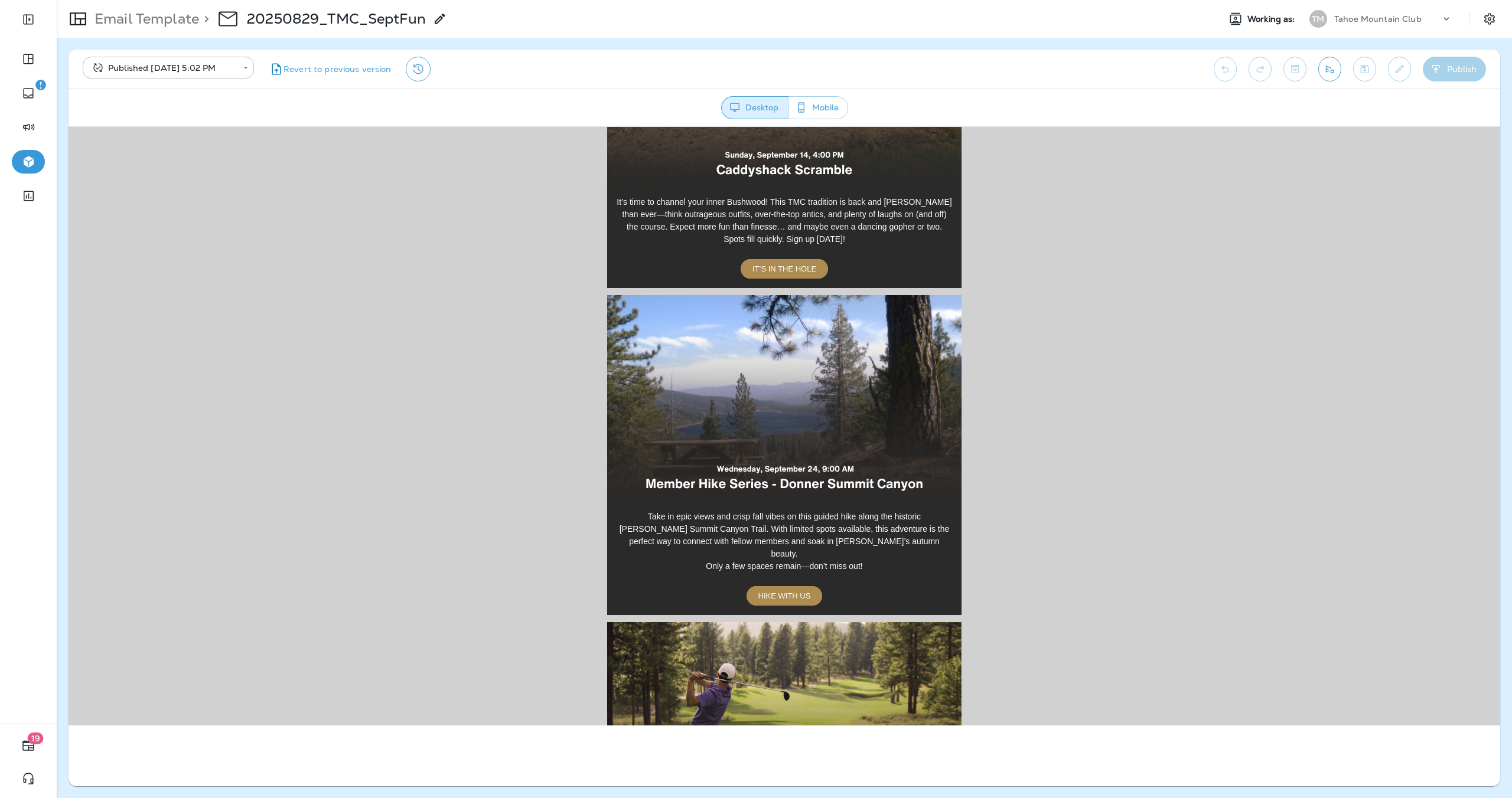
click at [778, 365] on img at bounding box center [784, 398] width 354 height 207
click at [842, 522] on p "Take in epic views and crisp fall vibes on this guided hike along the historic …" at bounding box center [784, 535] width 336 height 49
click at [865, 560] on p "Only a few spaces remain—don’t miss out!" at bounding box center [784, 566] width 336 height 12
click at [850, 529] on p "Take in epic views and crisp fall vibes on this guided hike along the historic …" at bounding box center [784, 535] width 336 height 49
click at [769, 516] on p "Take in epic views and crisp fall vibes on this guided hike along the historic …" at bounding box center [784, 535] width 336 height 49
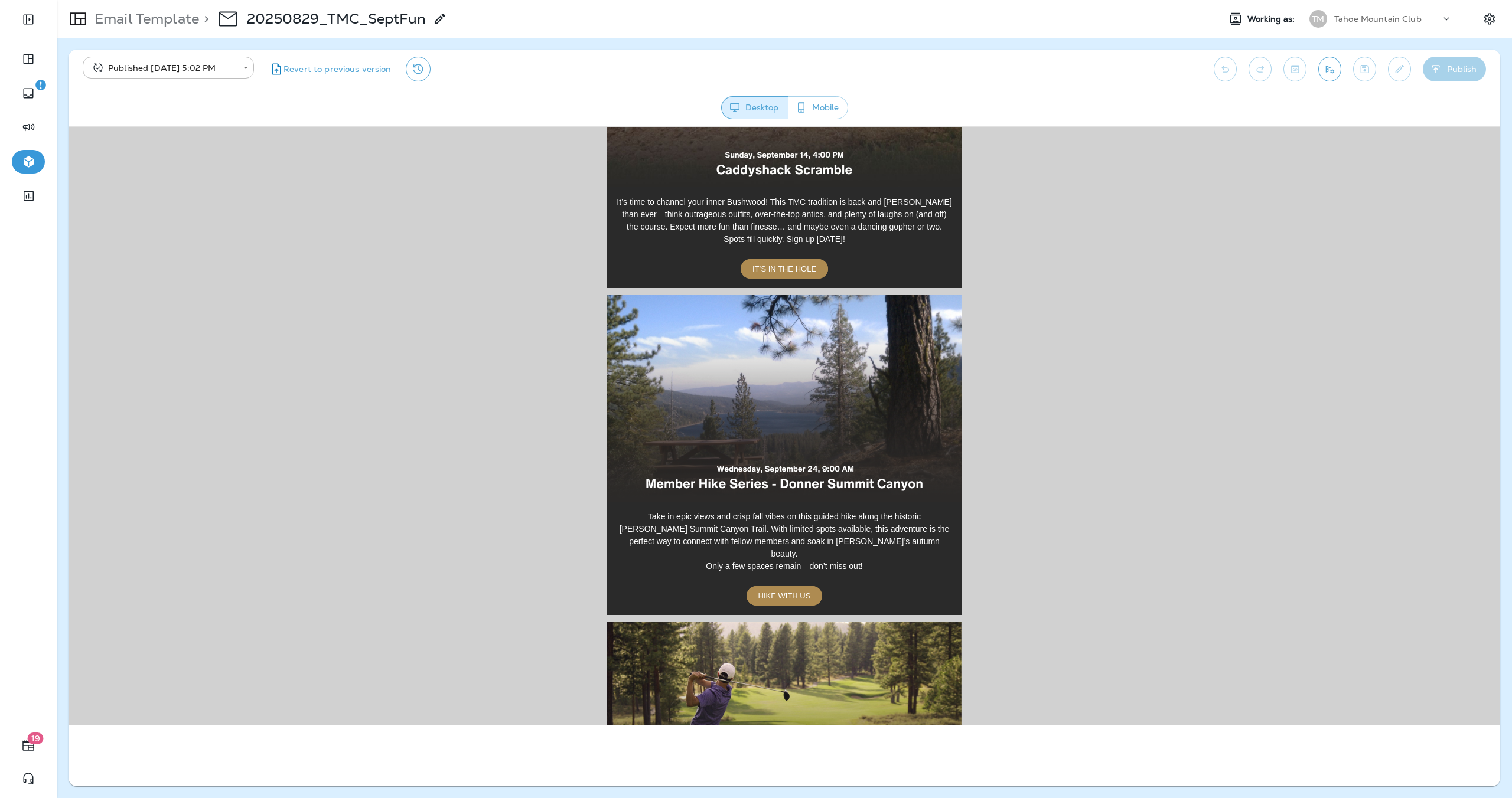
scroll to position [2696, 0]
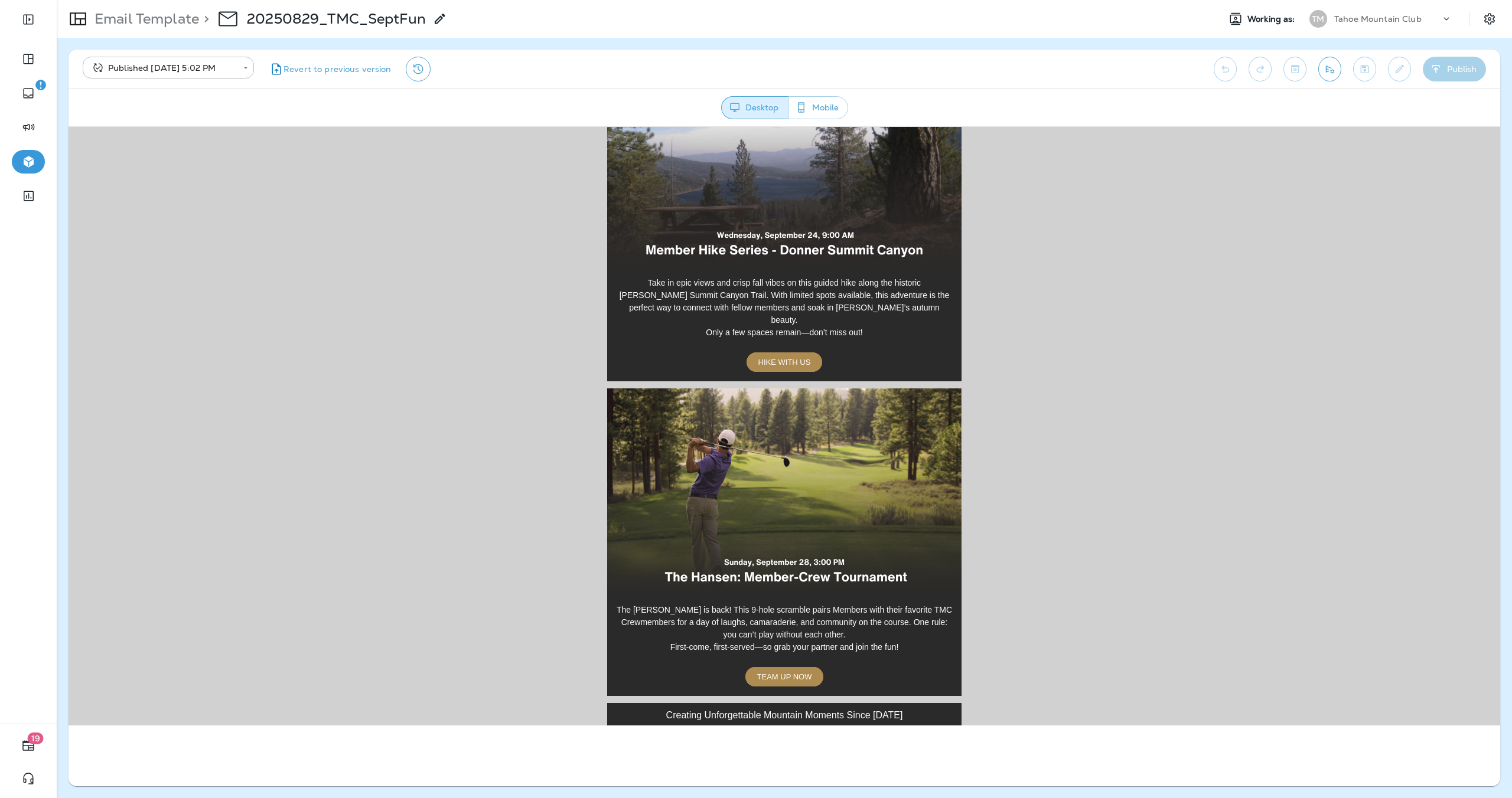
click at [756, 457] on img at bounding box center [784, 491] width 354 height 207
click at [788, 672] on span "TEAM UP NOW" at bounding box center [784, 677] width 55 height 9
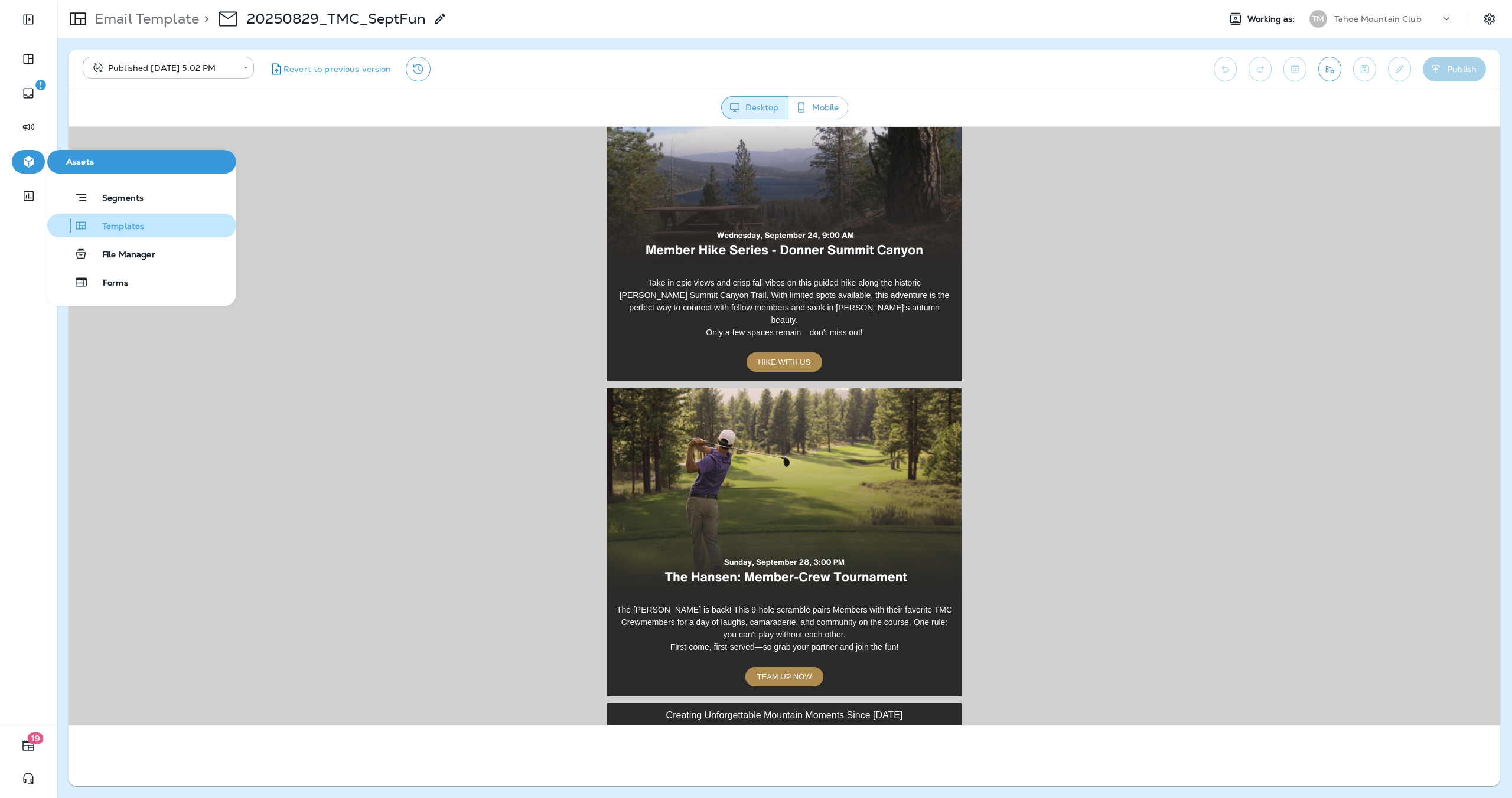
click at [134, 226] on span "Templates" at bounding box center [116, 227] width 56 height 11
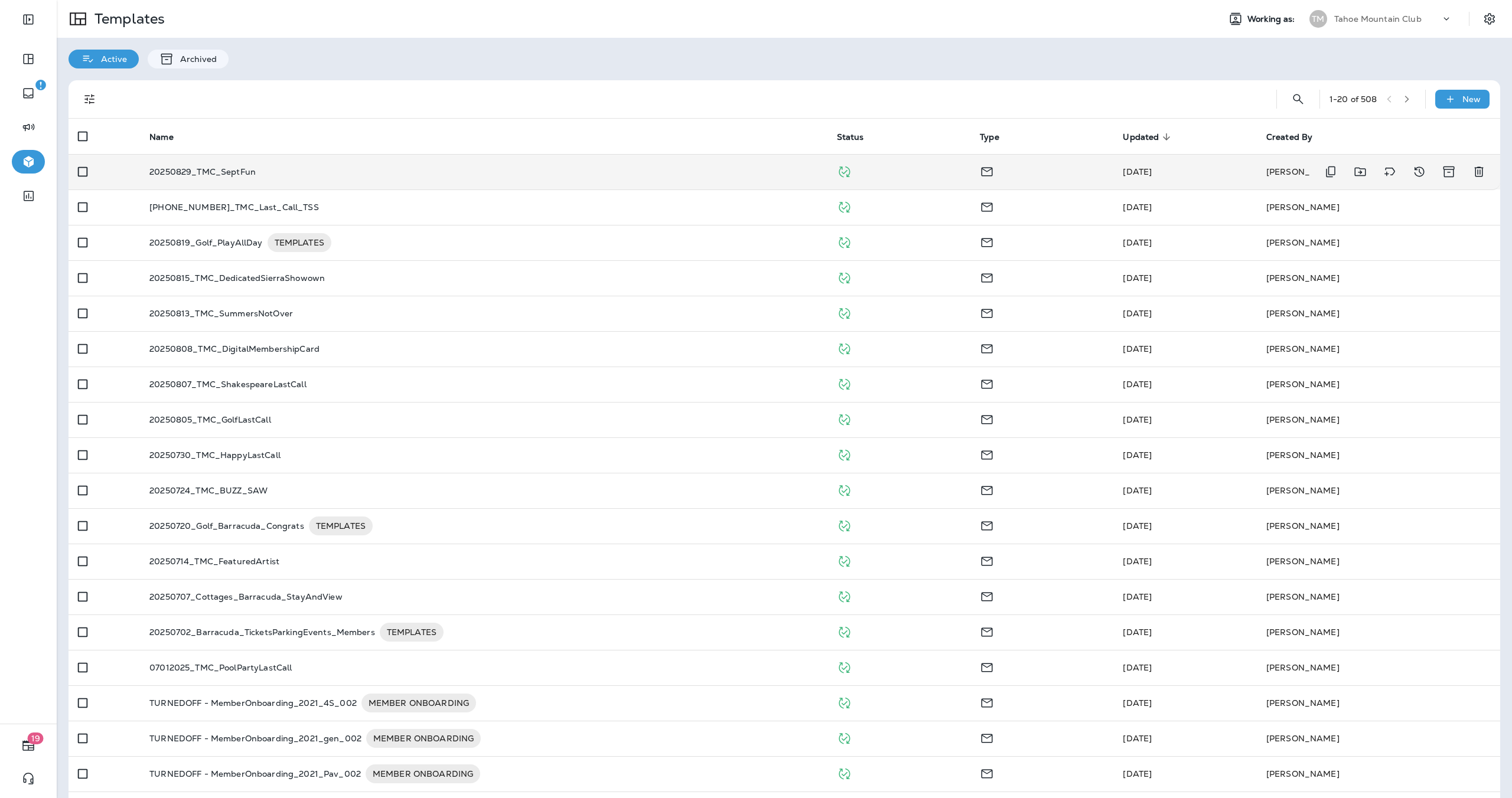
click at [229, 168] on p "20250829_TMC_SeptFun" at bounding box center [202, 172] width 107 height 10
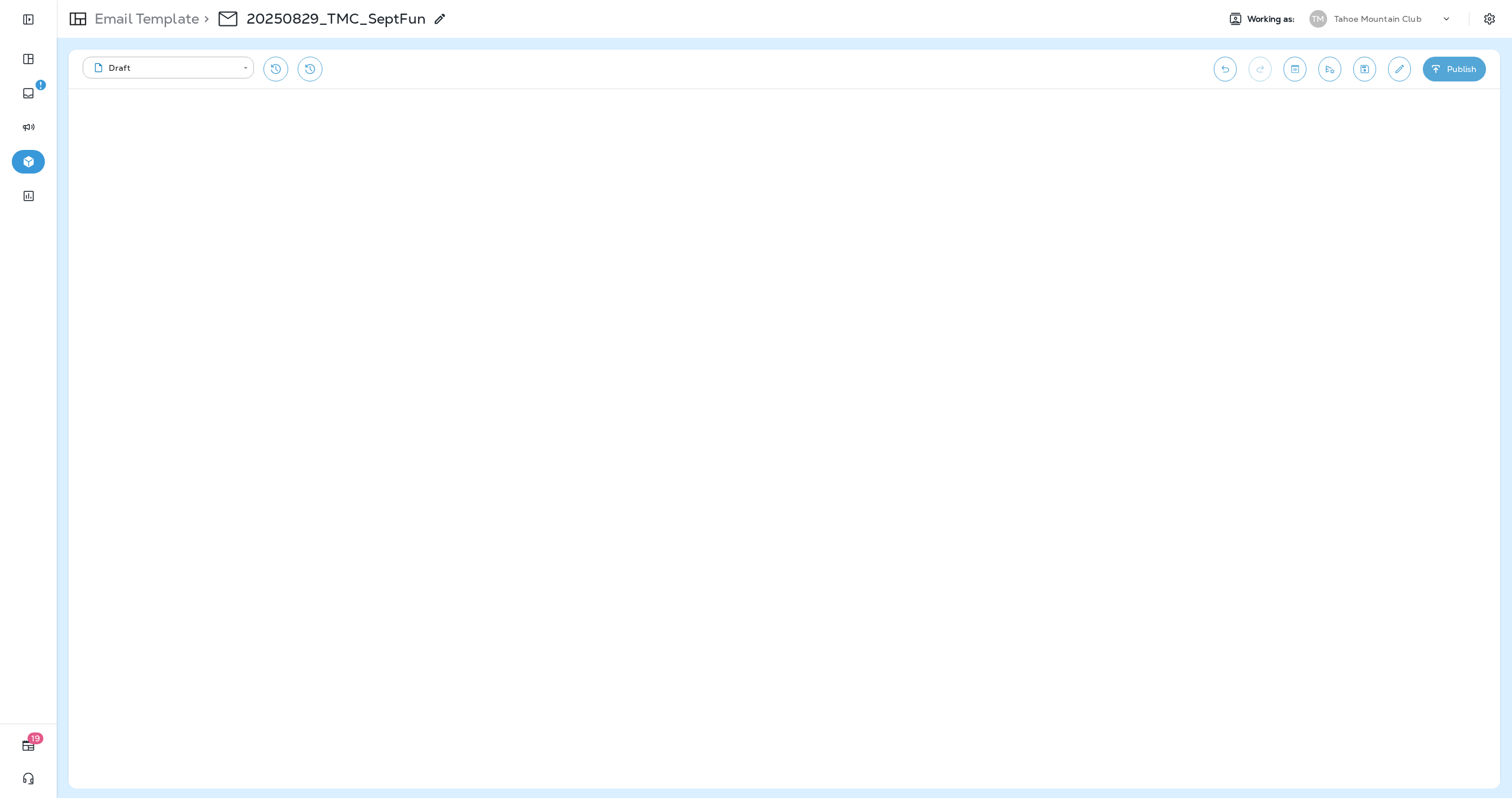
click at [1449, 70] on button "Publish" at bounding box center [1454, 68] width 63 height 25
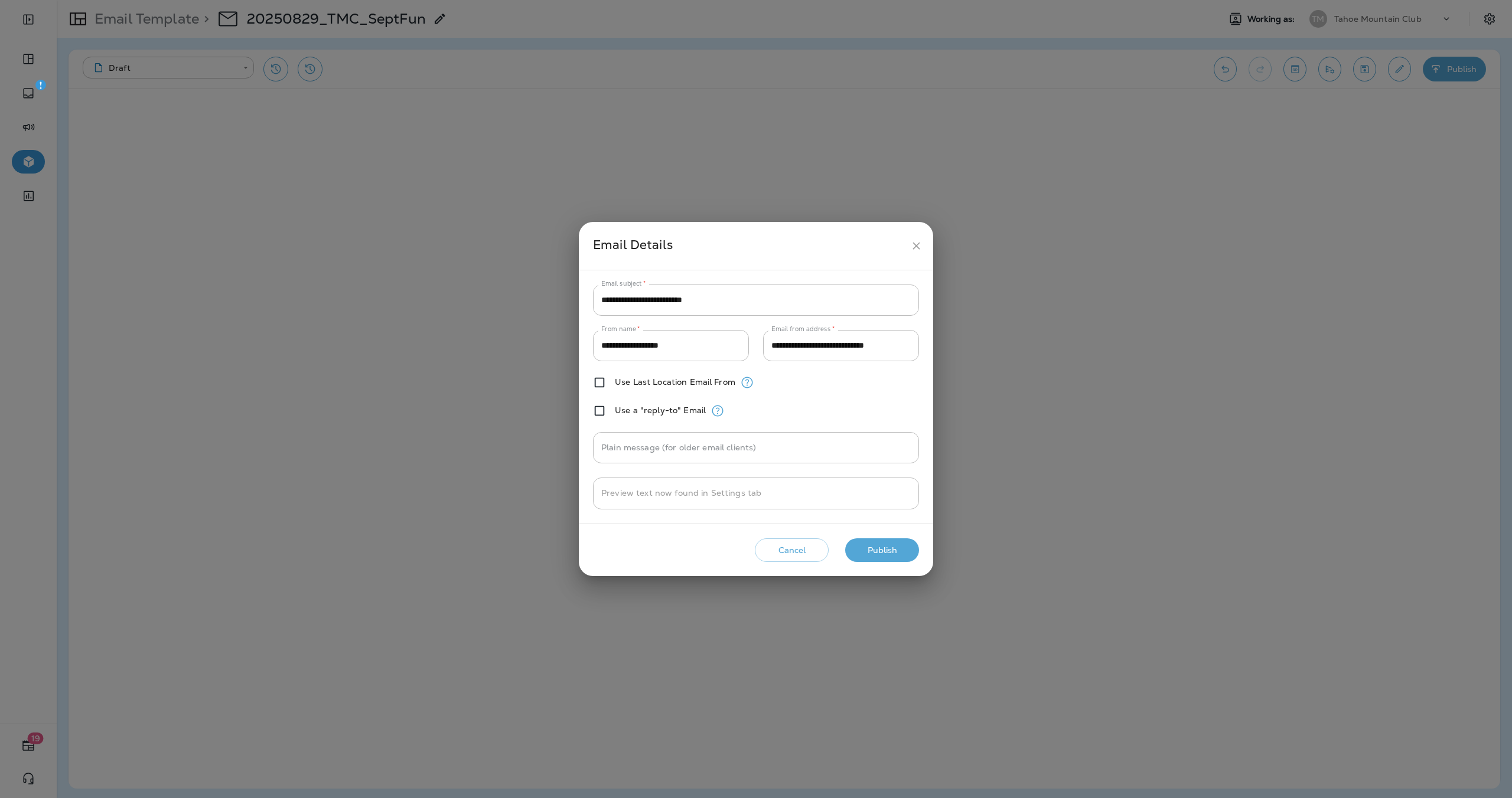
click at [886, 555] on button "Publish" at bounding box center [881, 551] width 74 height 24
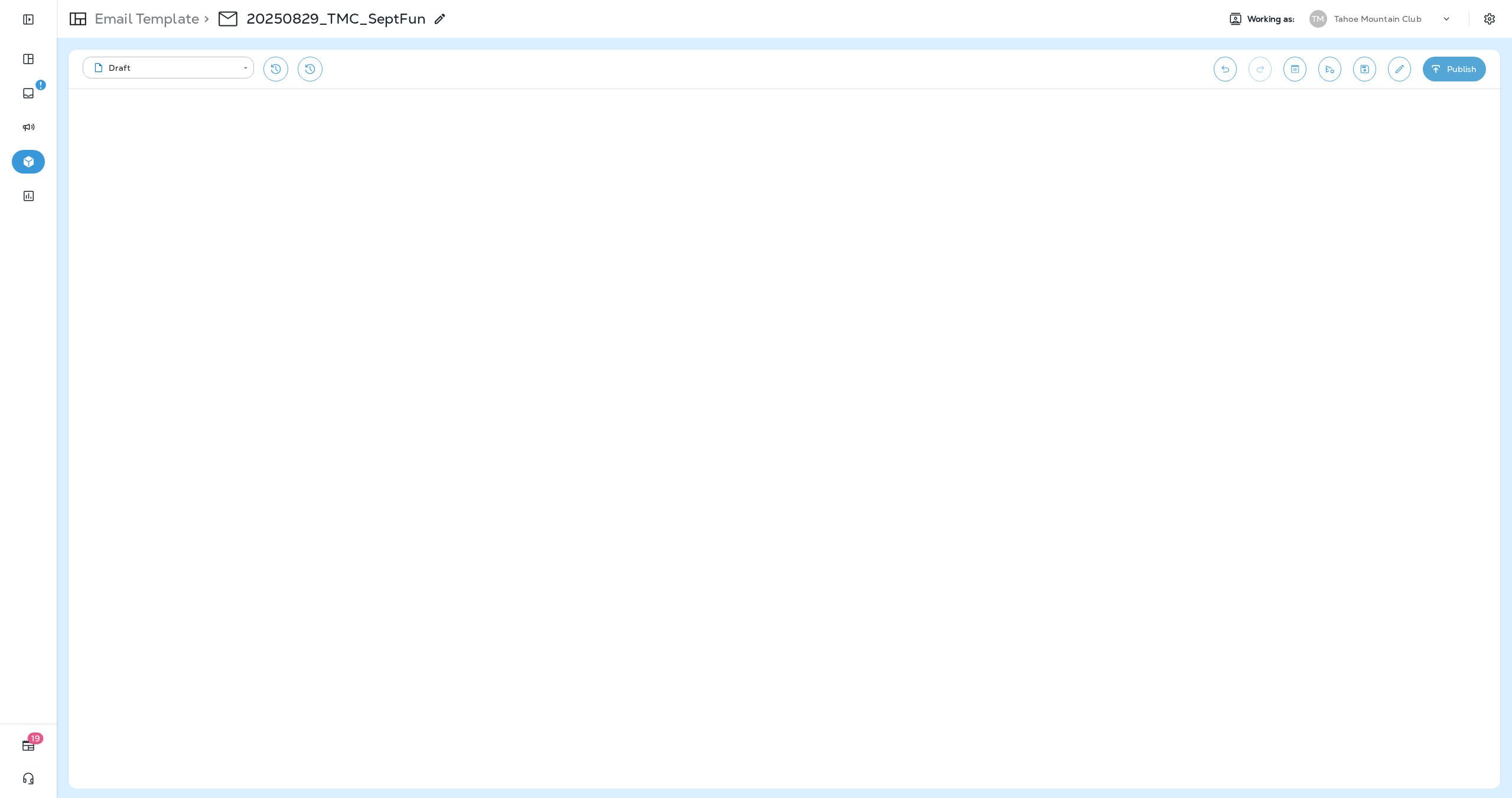
click at [1438, 71] on icon "button" at bounding box center [1436, 69] width 12 height 12
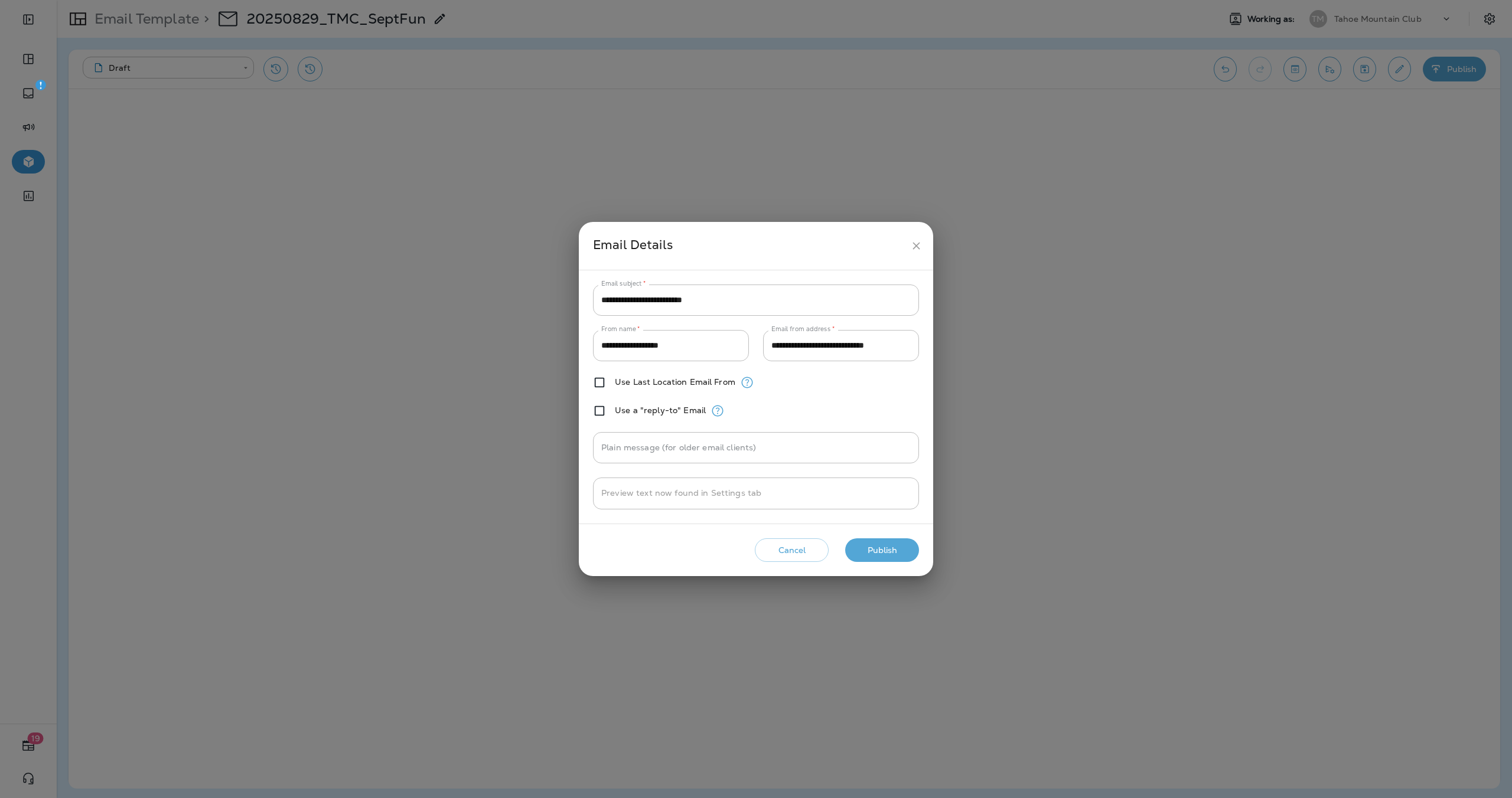
click at [886, 548] on button "Publish" at bounding box center [881, 551] width 74 height 24
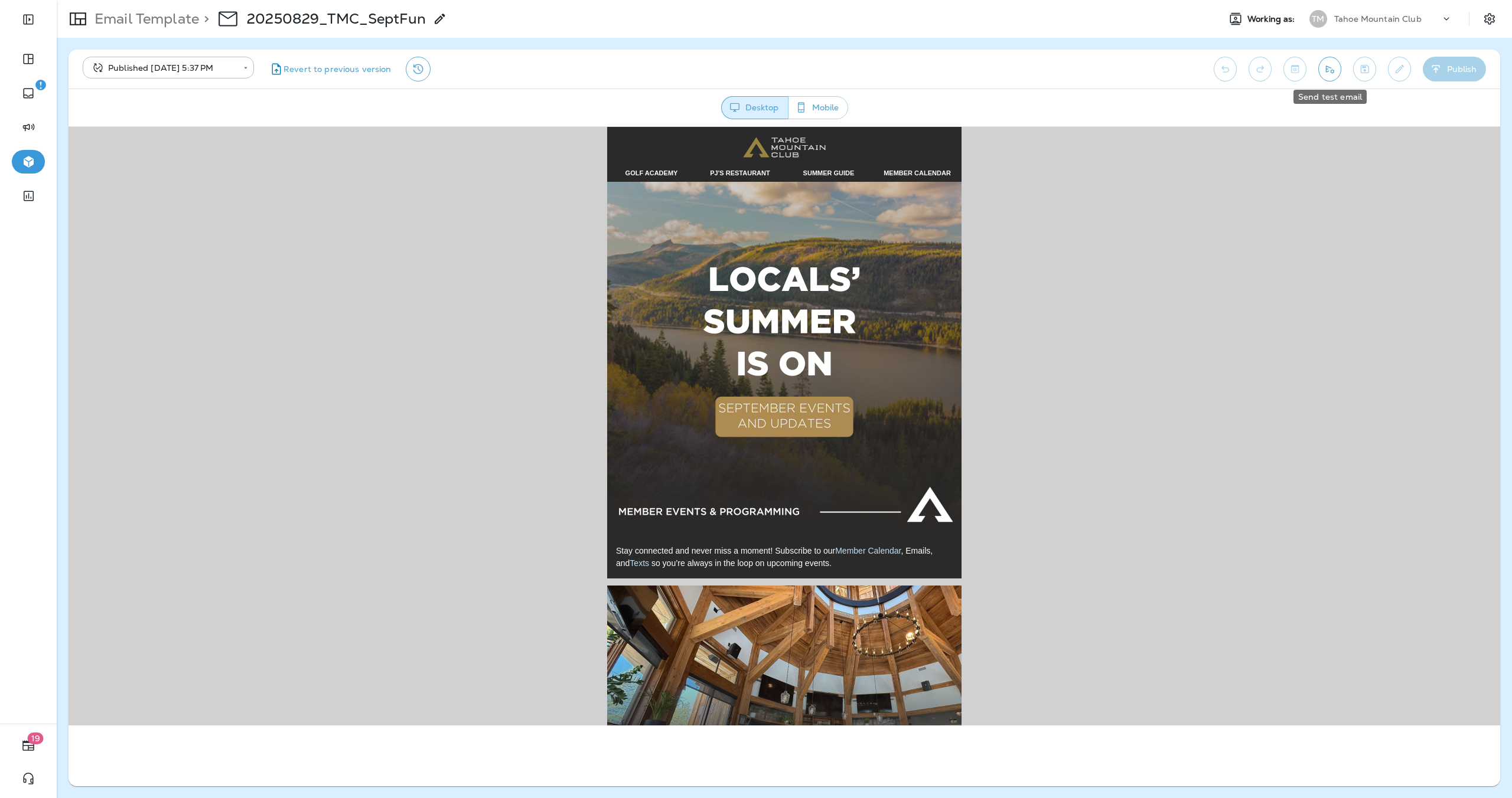
click at [1327, 73] on icon "Send test email" at bounding box center [1329, 69] width 12 height 12
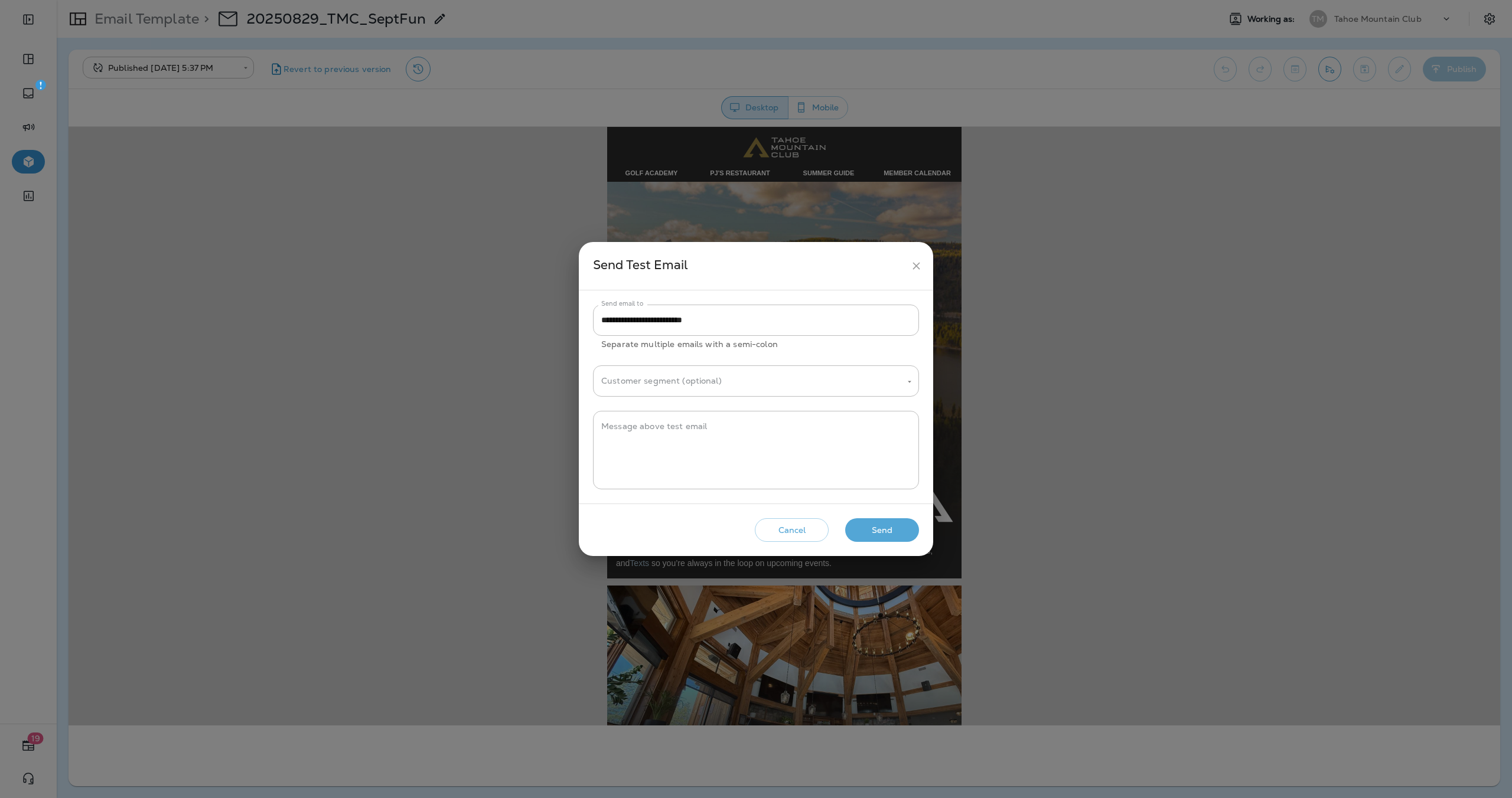
click at [889, 533] on button "Send" at bounding box center [881, 530] width 74 height 24
